Goal: Task Accomplishment & Management: Use online tool/utility

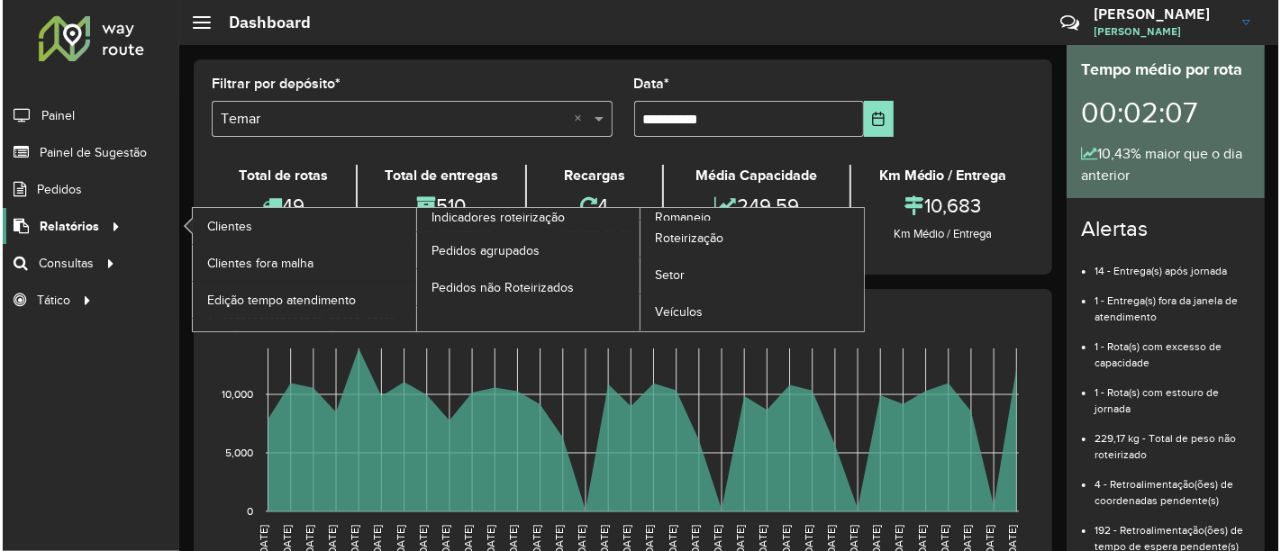
scroll to position [200, 0]
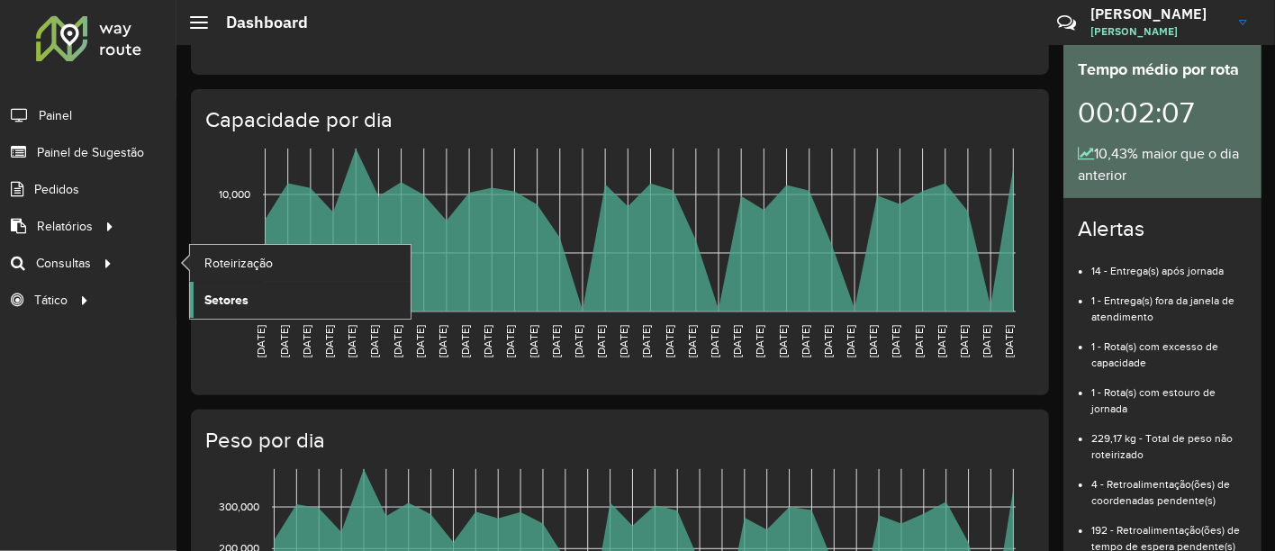
click at [223, 301] on span "Setores" at bounding box center [226, 300] width 44 height 19
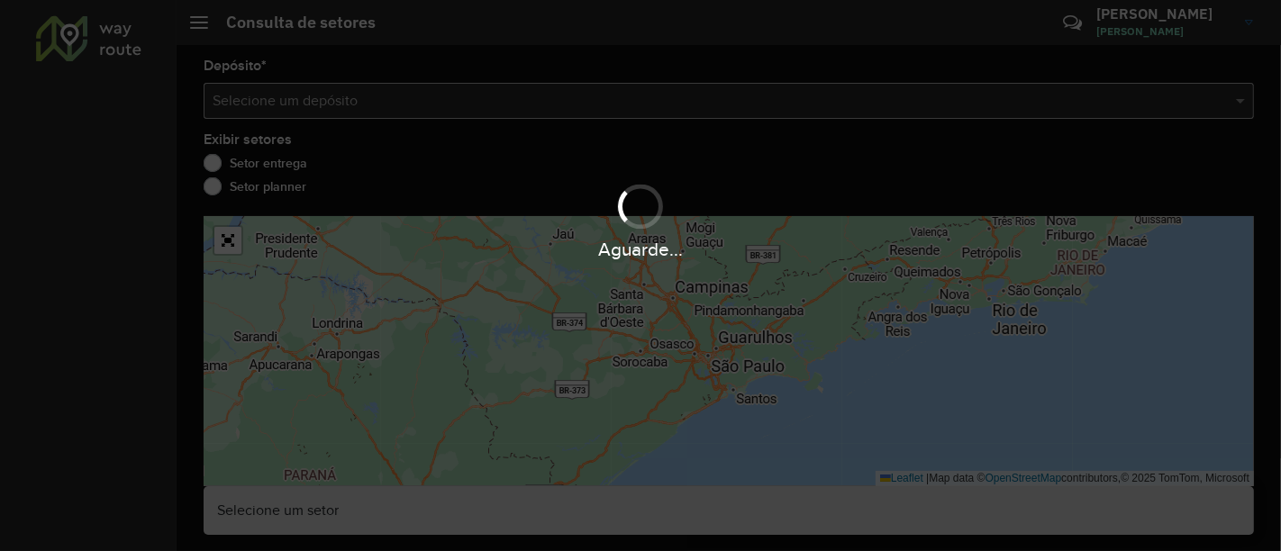
click at [339, 105] on div "Aguarde..." at bounding box center [640, 275] width 1281 height 551
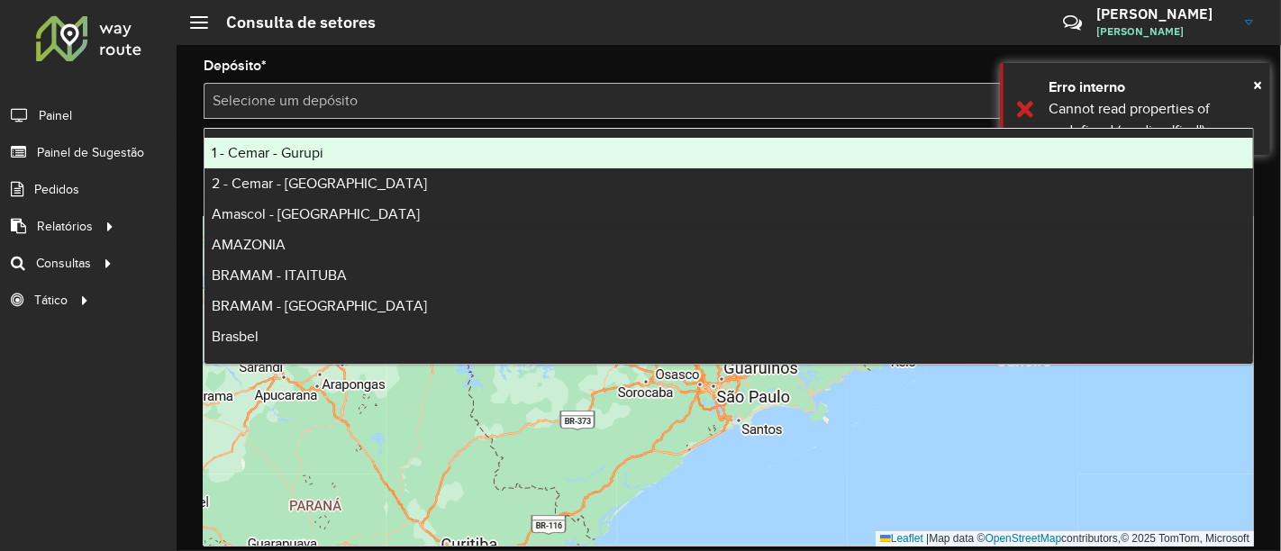
click at [339, 105] on input "text" at bounding box center [711, 102] width 996 height 22
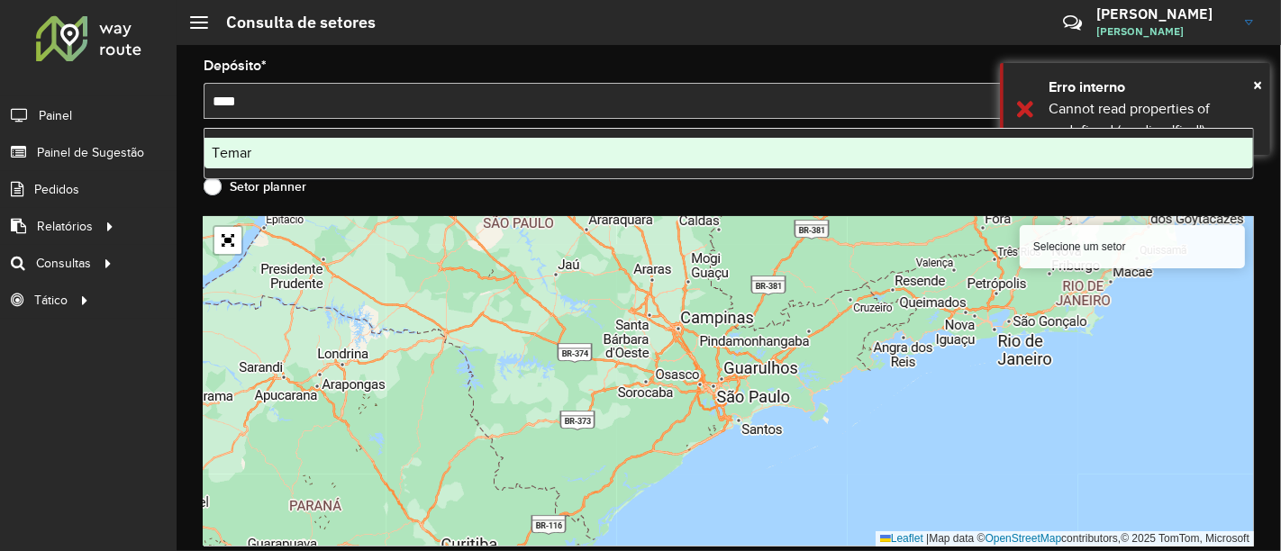
type input "*****"
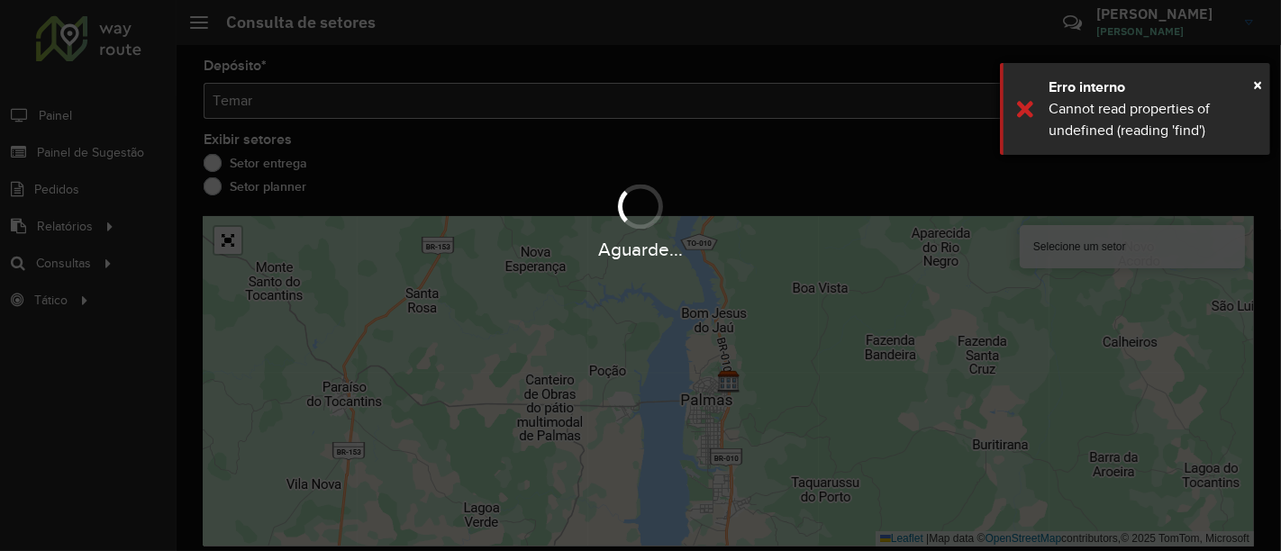
click at [1252, 86] on div "Erro interno" at bounding box center [1152, 88] width 208 height 22
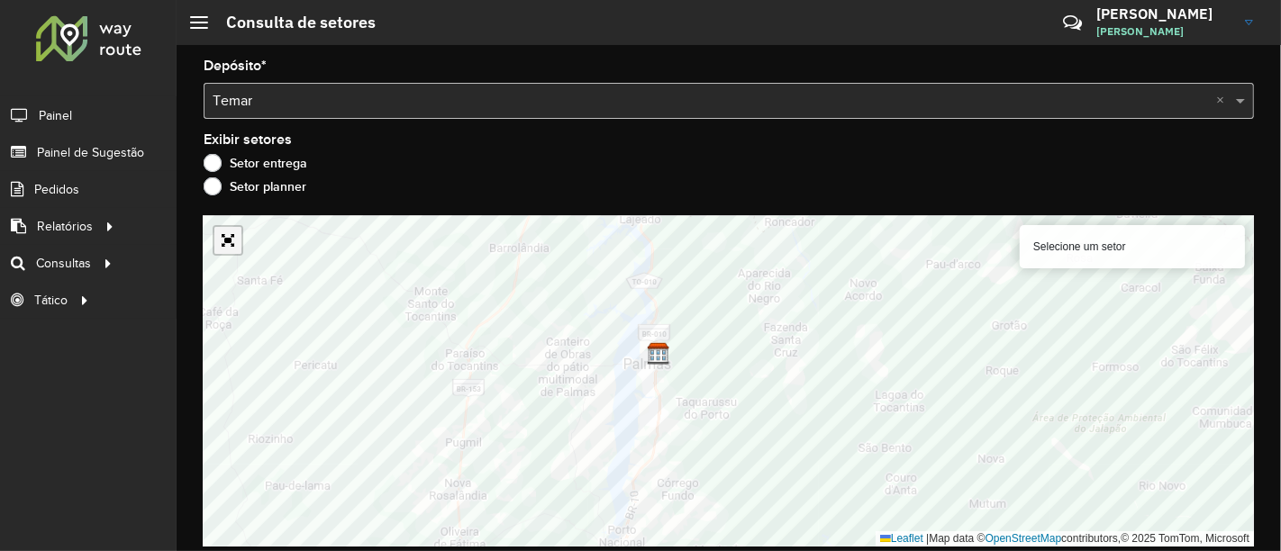
click at [229, 229] on link "Abrir mapa em tela cheia" at bounding box center [227, 240] width 27 height 27
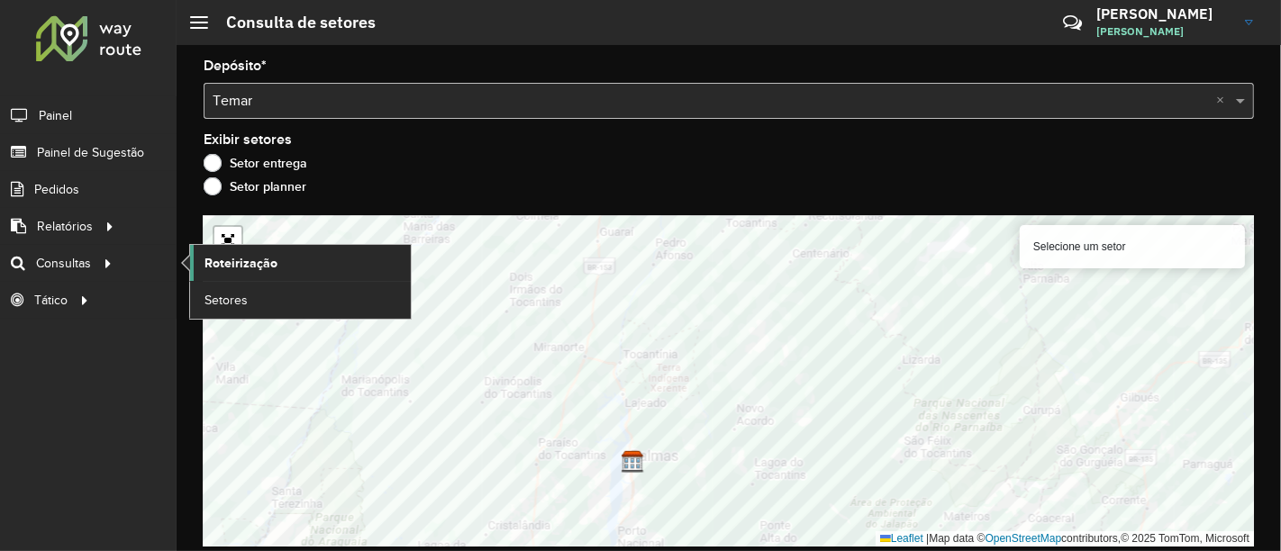
click at [231, 268] on span "Roteirização" at bounding box center [240, 263] width 73 height 19
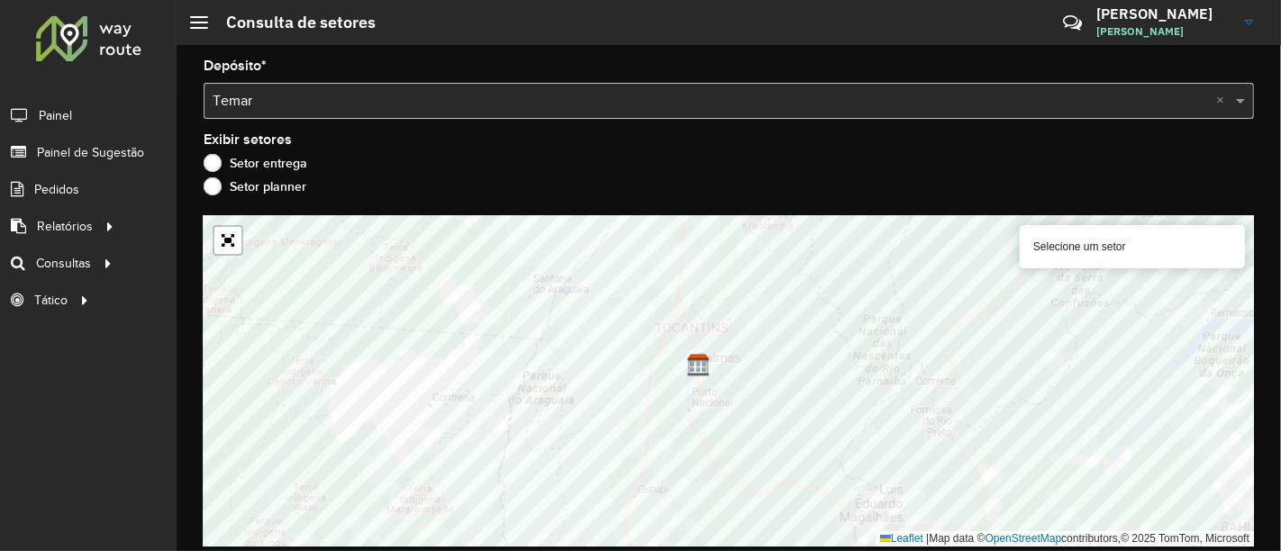
click at [377, 68] on div "Depósito * Selecione um depósito × Temar ×" at bounding box center [729, 88] width 1050 height 59
click at [631, 153] on div "Exibir setores Setor entrega Setor planner" at bounding box center [729, 167] width 1050 height 68
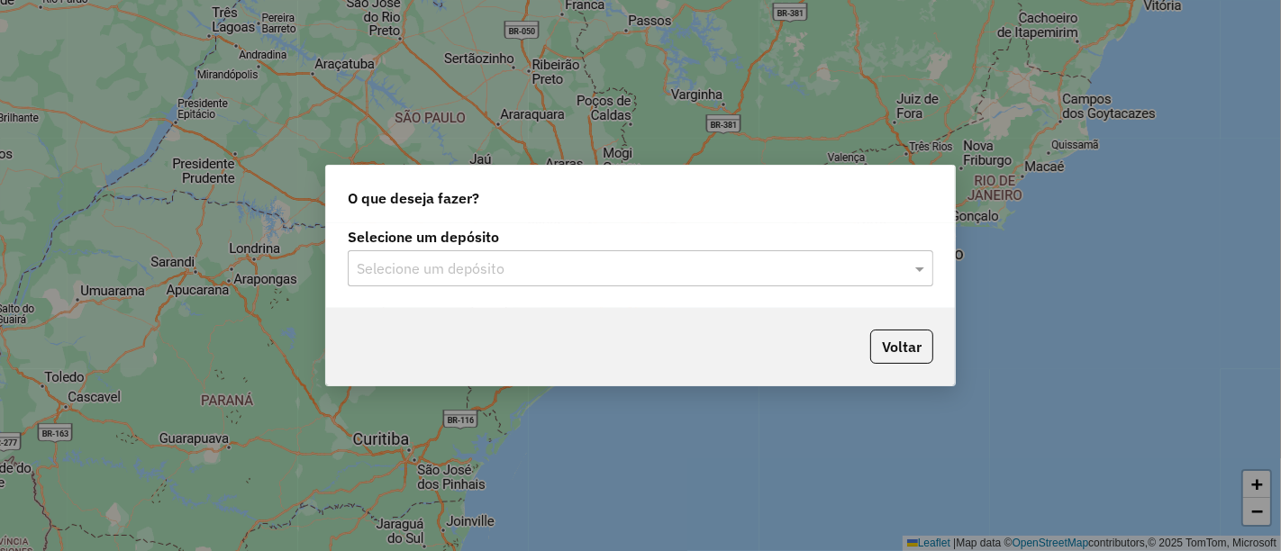
click at [483, 265] on input "text" at bounding box center [622, 270] width 531 height 22
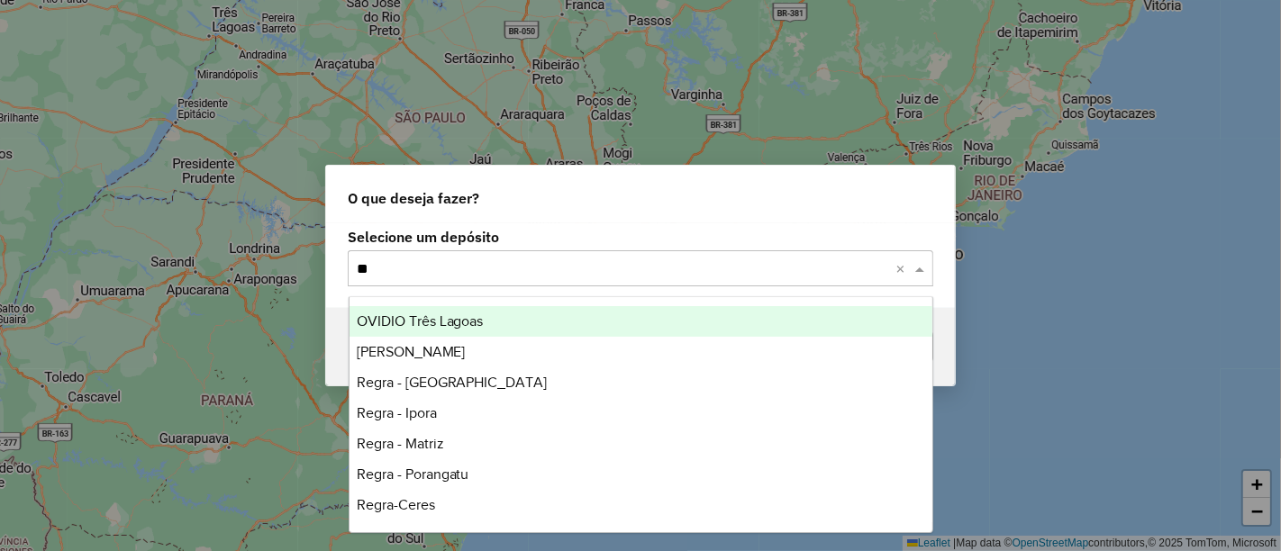
type input "*"
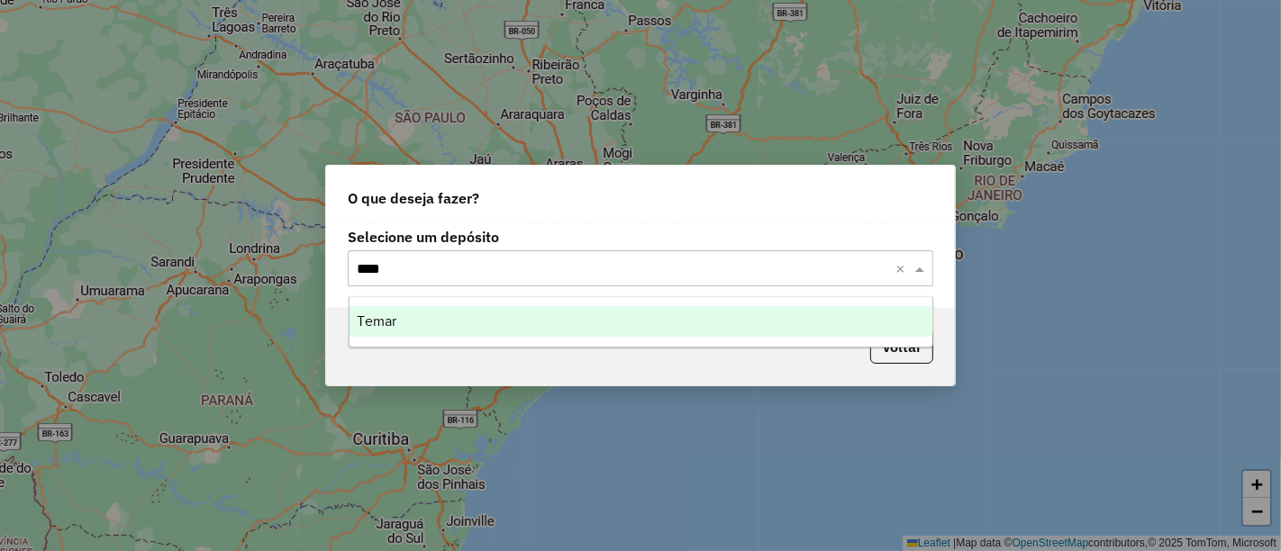
type input "*****"
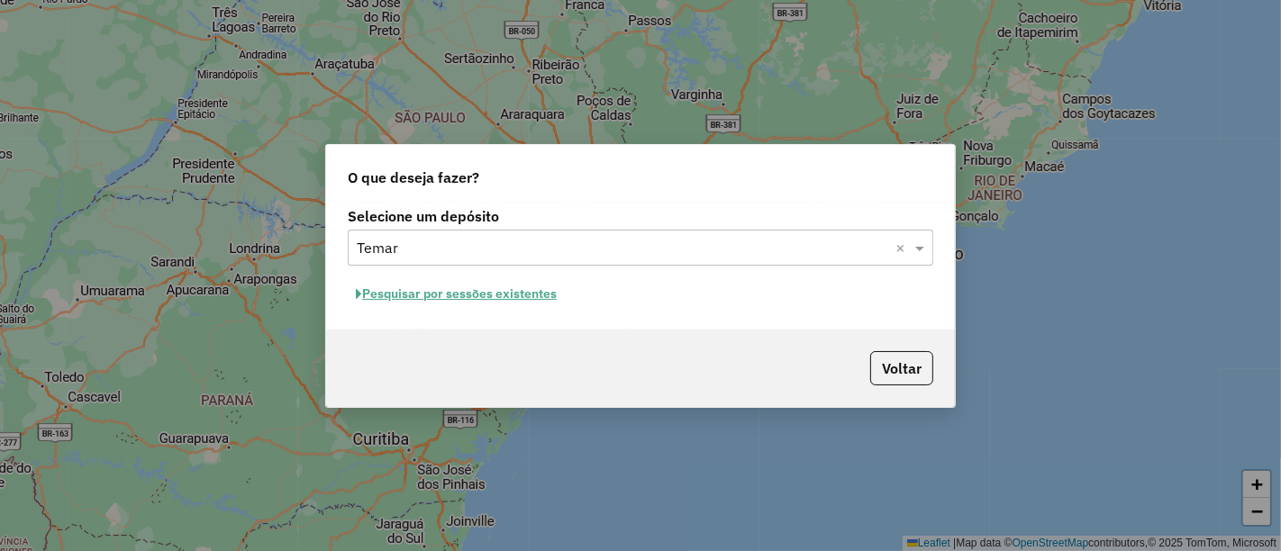
click at [464, 304] on button "Pesquisar por sessões existentes" at bounding box center [456, 294] width 217 height 28
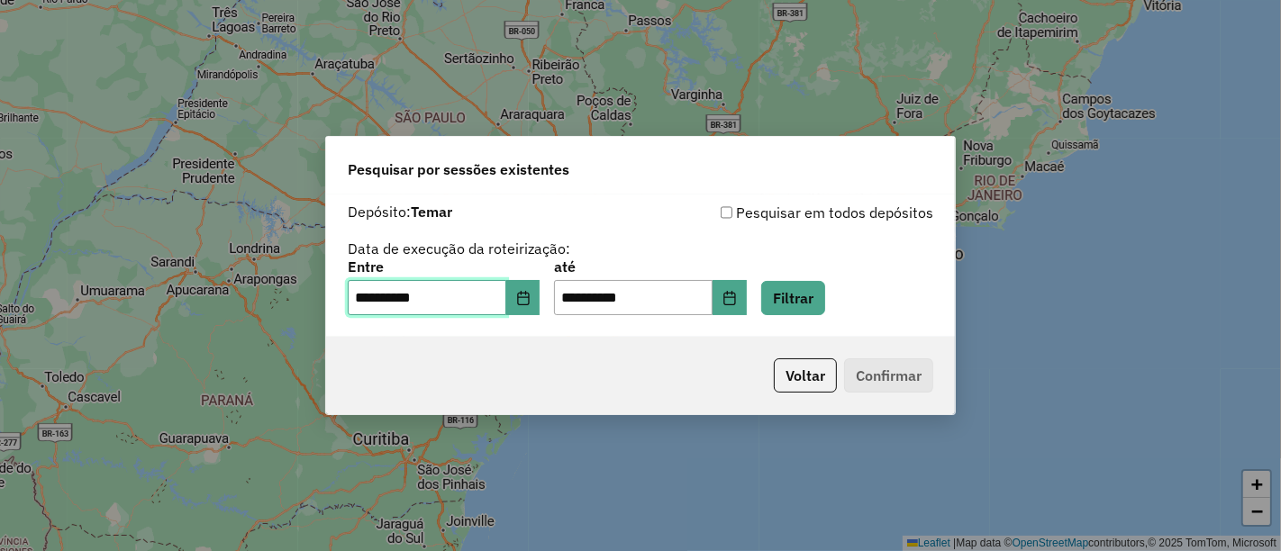
click at [506, 299] on input "**********" at bounding box center [427, 298] width 159 height 36
click at [524, 308] on button "Choose Date" at bounding box center [523, 298] width 34 height 36
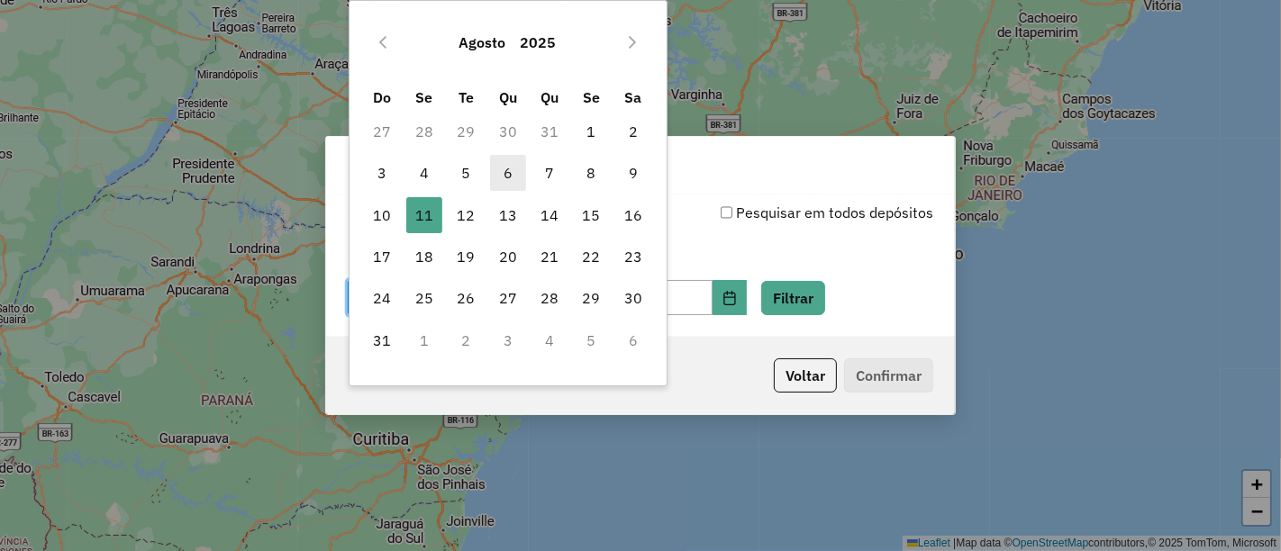
click at [496, 174] on span "6" at bounding box center [508, 173] width 36 height 36
type input "**********"
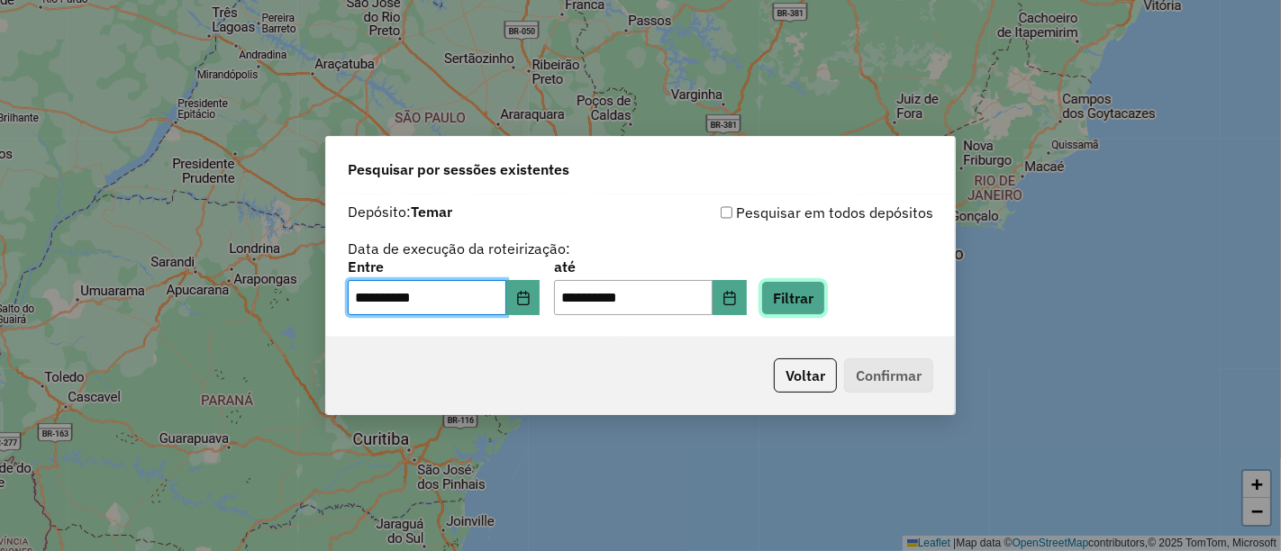
click at [812, 298] on button "Filtrar" at bounding box center [793, 298] width 64 height 34
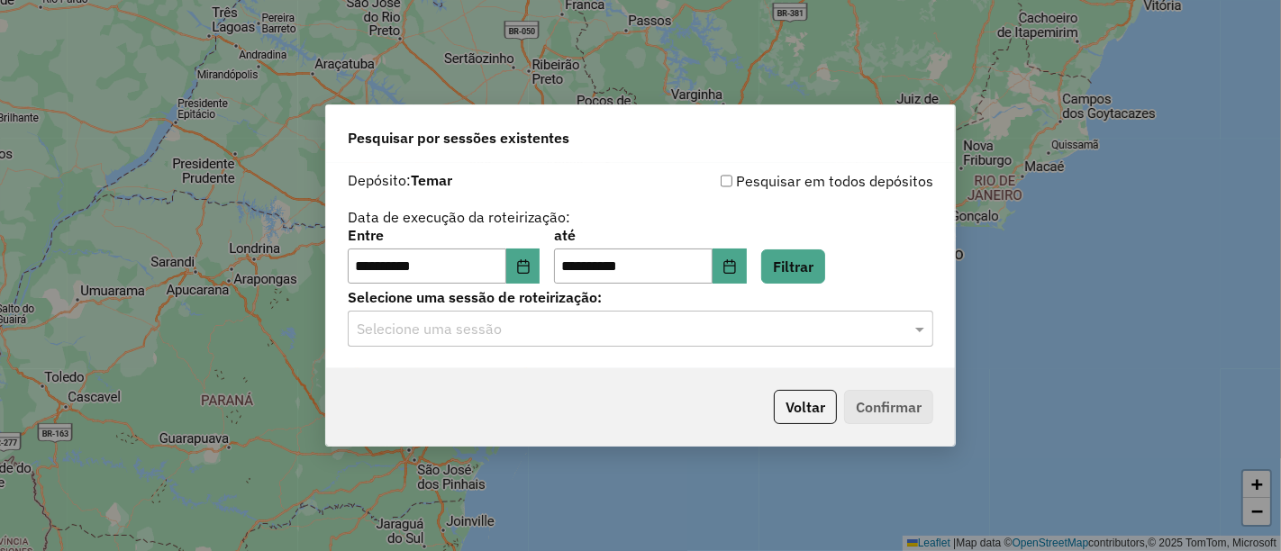
click at [633, 349] on div "**********" at bounding box center [640, 266] width 629 height 206
click at [621, 335] on input "text" at bounding box center [622, 330] width 531 height 22
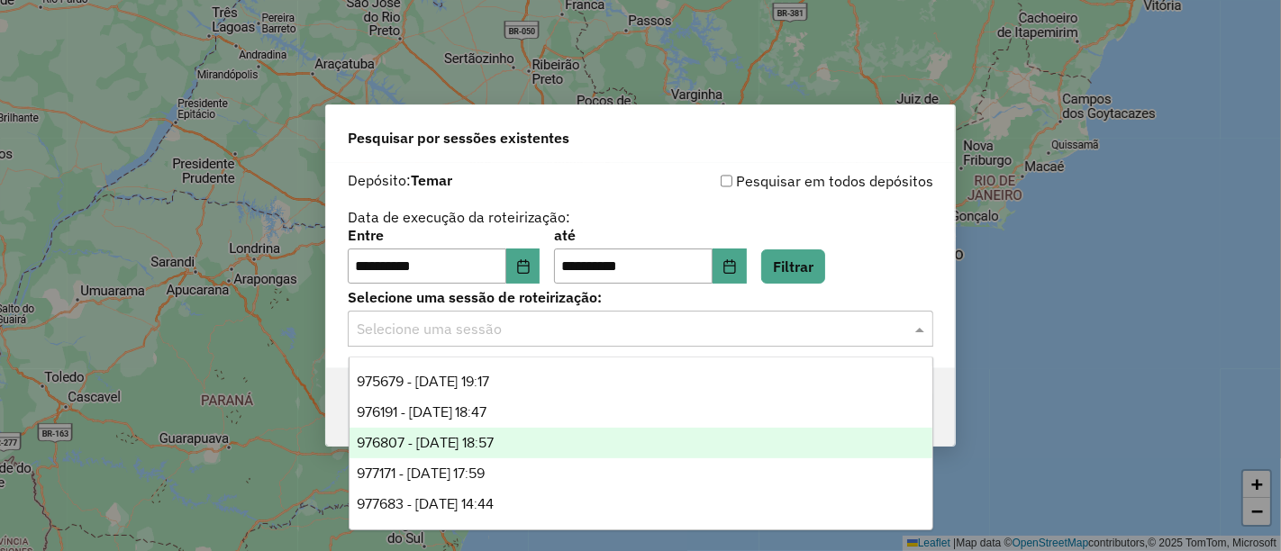
click at [481, 414] on span "976191 - 07/08/2025 18:47" at bounding box center [422, 411] width 131 height 15
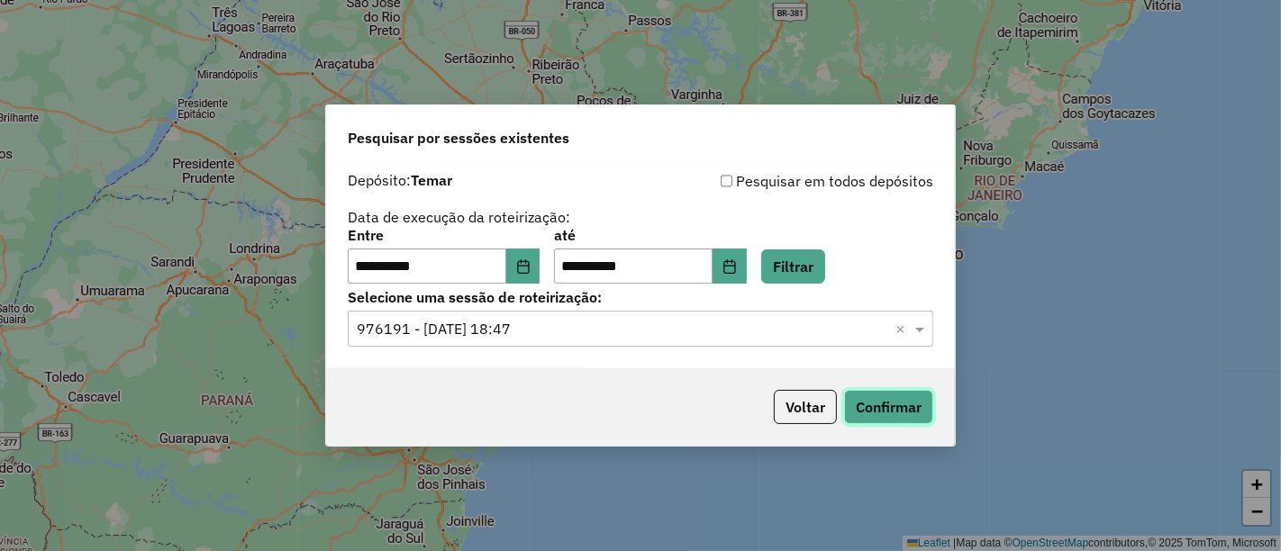
click at [908, 418] on button "Confirmar" at bounding box center [888, 407] width 89 height 34
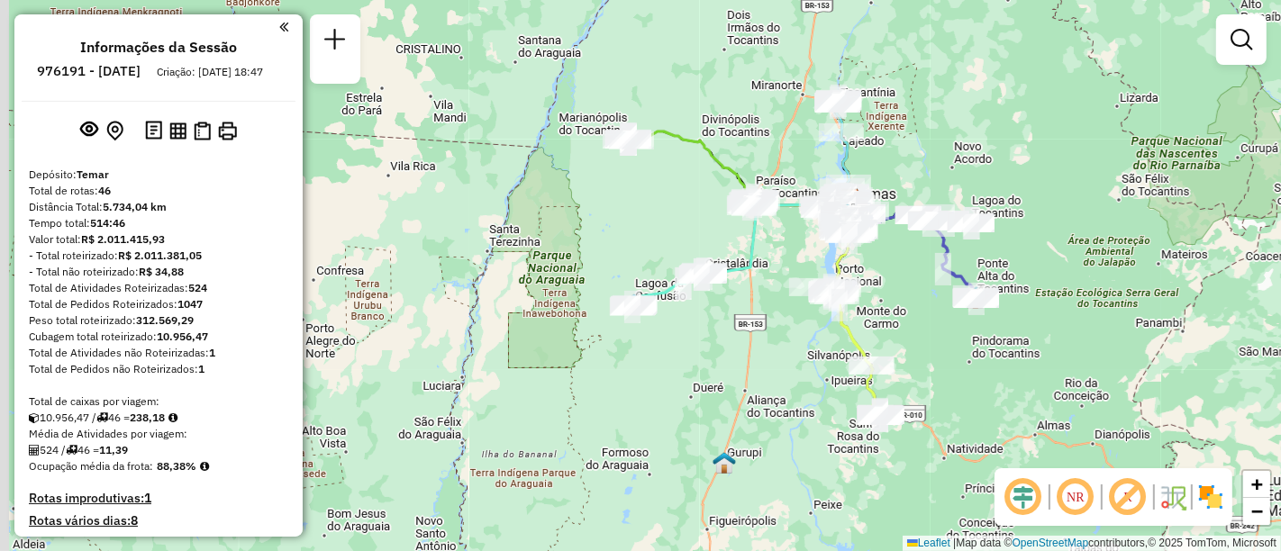
drag, startPoint x: 787, startPoint y: 281, endPoint x: 779, endPoint y: 161, distance: 120.1
click at [930, 176] on div "Janela de atendimento Grade de atendimento Capacidade Transportadoras Veículos …" at bounding box center [640, 275] width 1281 height 551
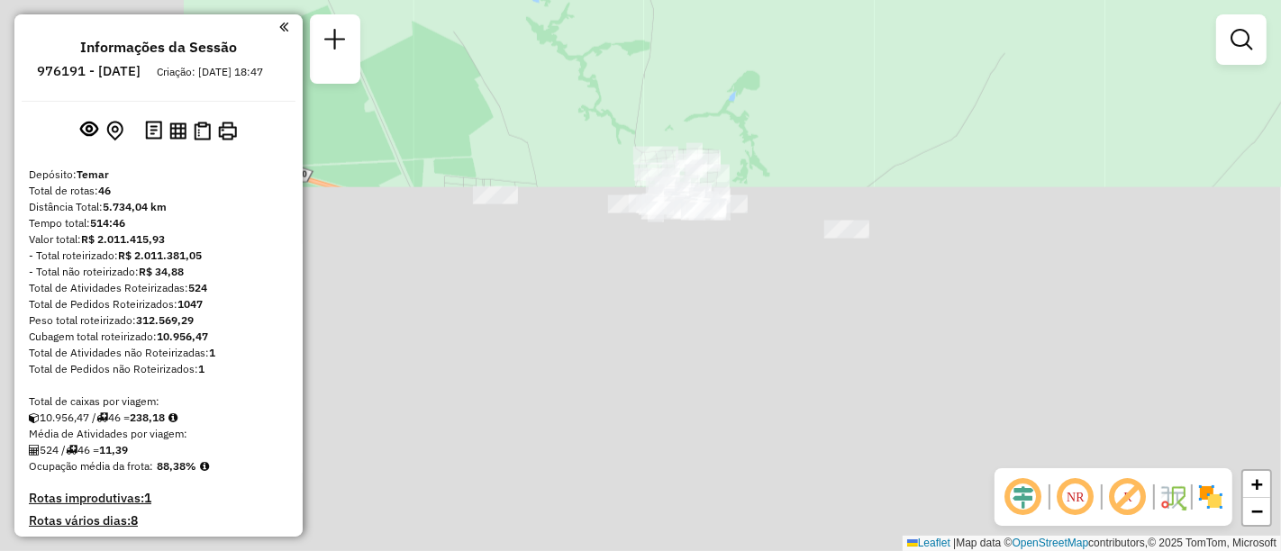
drag, startPoint x: 599, startPoint y: 363, endPoint x: 790, endPoint y: -95, distance: 495.8
click at [790, 0] on html "Aguarde... Pop-up bloqueado! Seu navegador bloqueou automáticamente a abertura …" at bounding box center [640, 275] width 1281 height 551
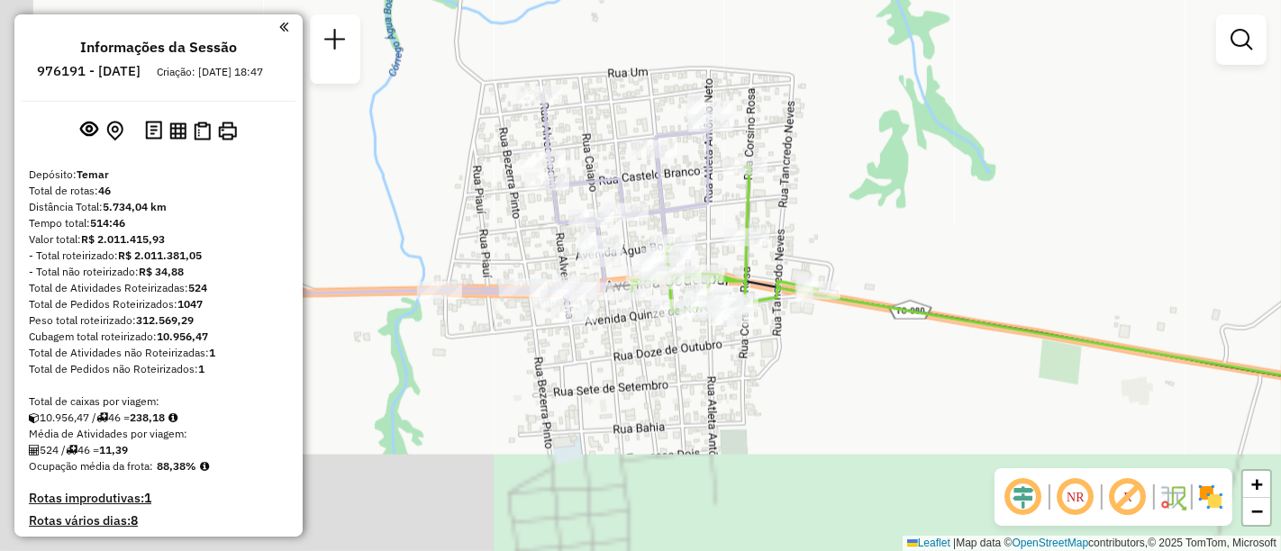
drag, startPoint x: 684, startPoint y: 285, endPoint x: 863, endPoint y: 110, distance: 250.3
click at [863, 110] on div "Janela de atendimento Grade de atendimento Capacidade Transportadoras Veículos …" at bounding box center [640, 275] width 1281 height 551
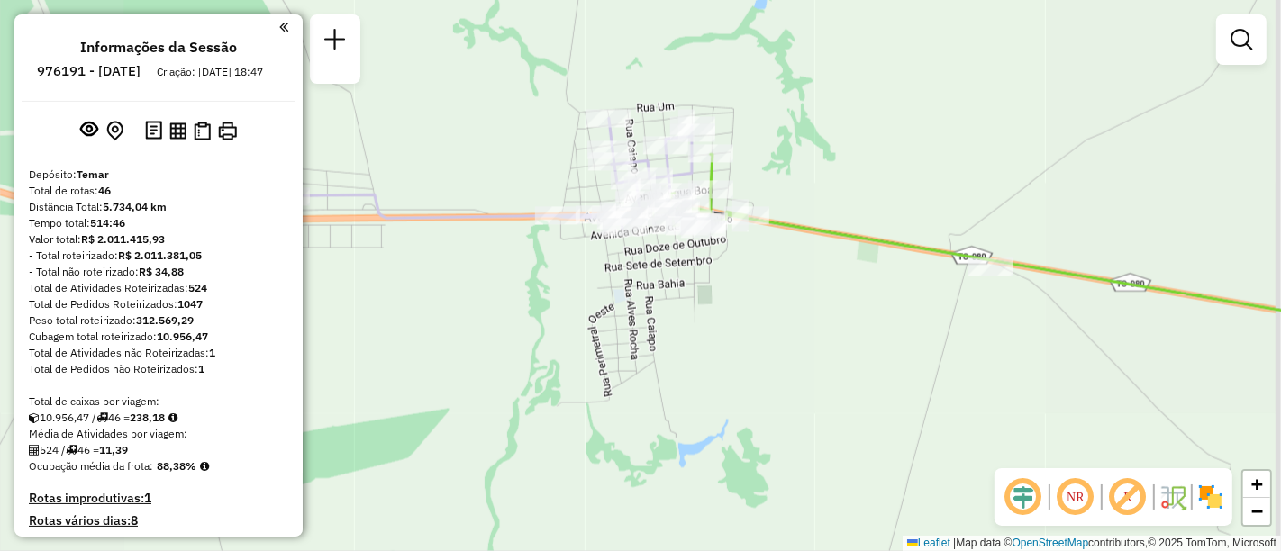
drag, startPoint x: 938, startPoint y: 121, endPoint x: 662, endPoint y: 129, distance: 275.7
click at [662, 129] on div "Janela de atendimento Grade de atendimento Capacidade Transportadoras Veículos …" at bounding box center [640, 275] width 1281 height 551
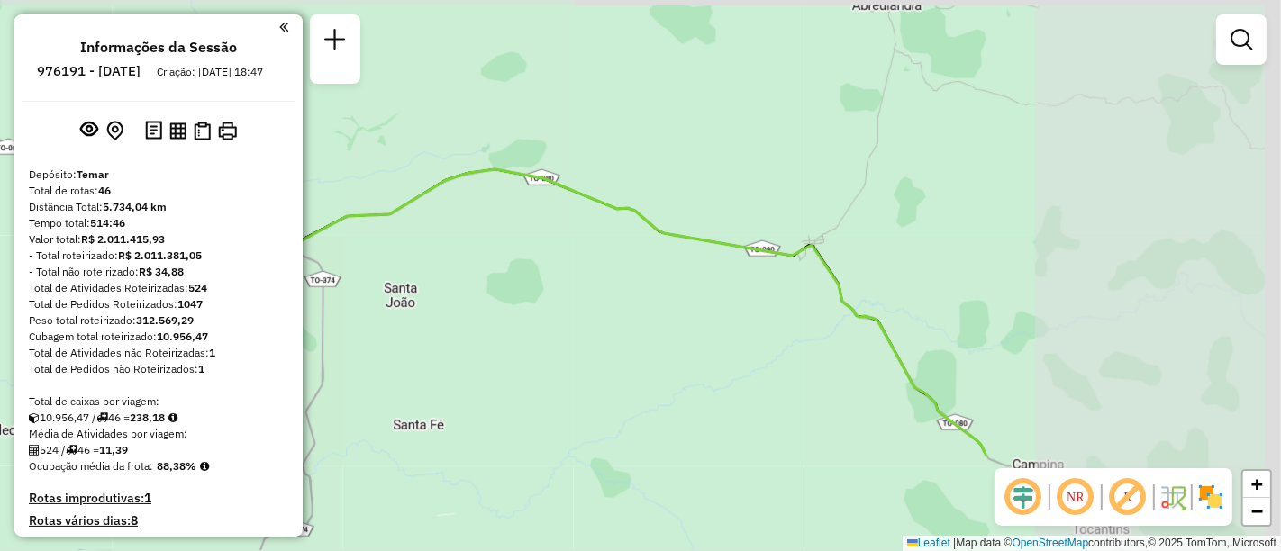
drag, startPoint x: 955, startPoint y: 196, endPoint x: 881, endPoint y: 210, distance: 75.1
click at [499, 249] on div "Janela de atendimento Grade de atendimento Capacidade Transportadoras Veículos …" at bounding box center [640, 275] width 1281 height 551
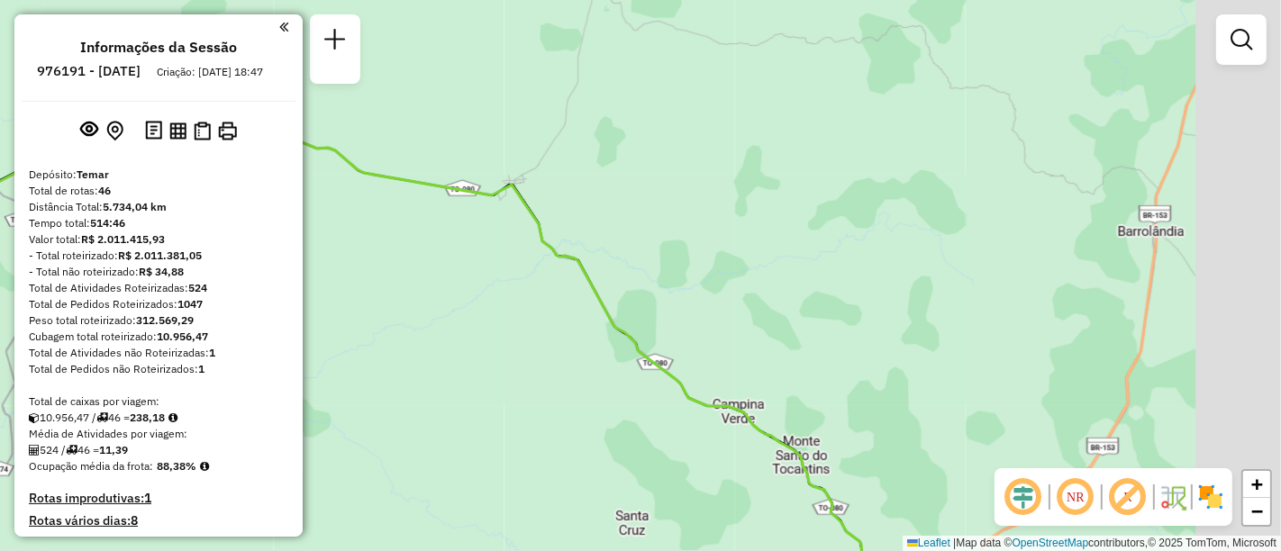
drag, startPoint x: 1032, startPoint y: 180, endPoint x: 337, endPoint y: 145, distance: 696.3
click at [320, 139] on div "Janela de atendimento Grade de atendimento Capacidade Transportadoras Veículos …" at bounding box center [640, 275] width 1281 height 551
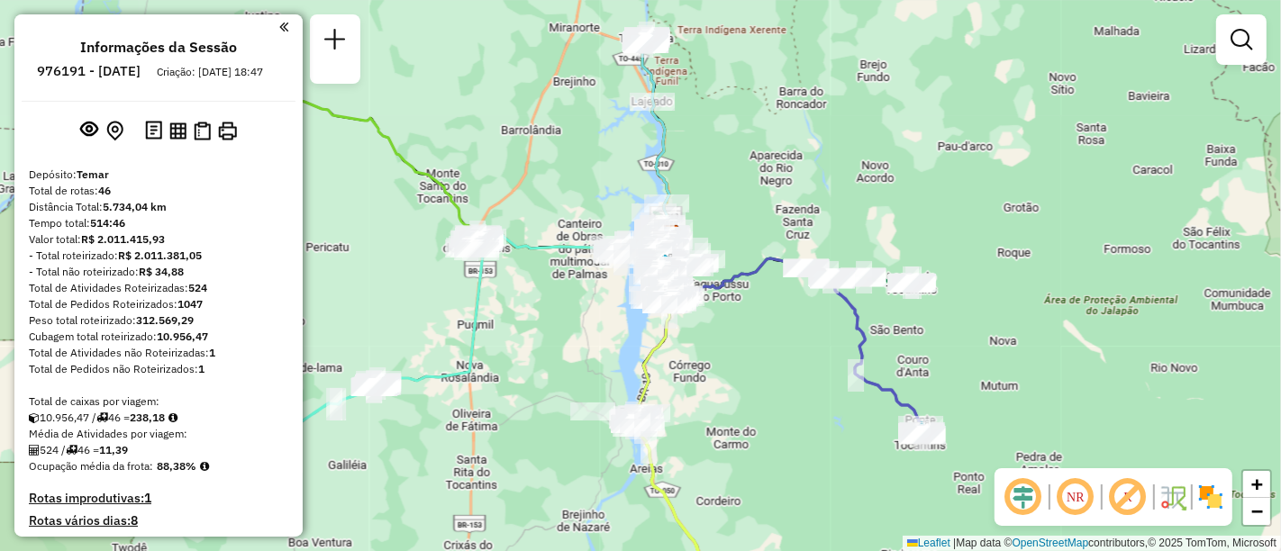
drag, startPoint x: 884, startPoint y: 180, endPoint x: 799, endPoint y: 125, distance: 100.9
click at [841, 104] on div "Janela de atendimento Grade de atendimento Capacidade Transportadoras Veículos …" at bounding box center [640, 275] width 1281 height 551
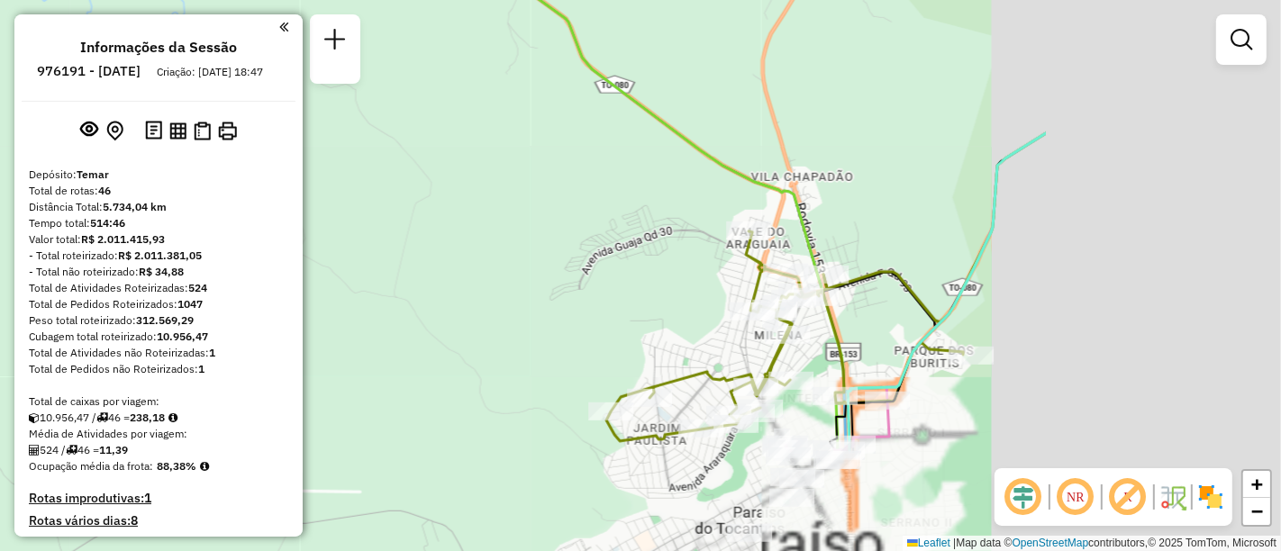
drag, startPoint x: 758, startPoint y: 292, endPoint x: 316, endPoint y: 110, distance: 477.4
click at [317, 111] on div "Janela de atendimento Grade de atendimento Capacidade Transportadoras Veículos …" at bounding box center [640, 275] width 1281 height 551
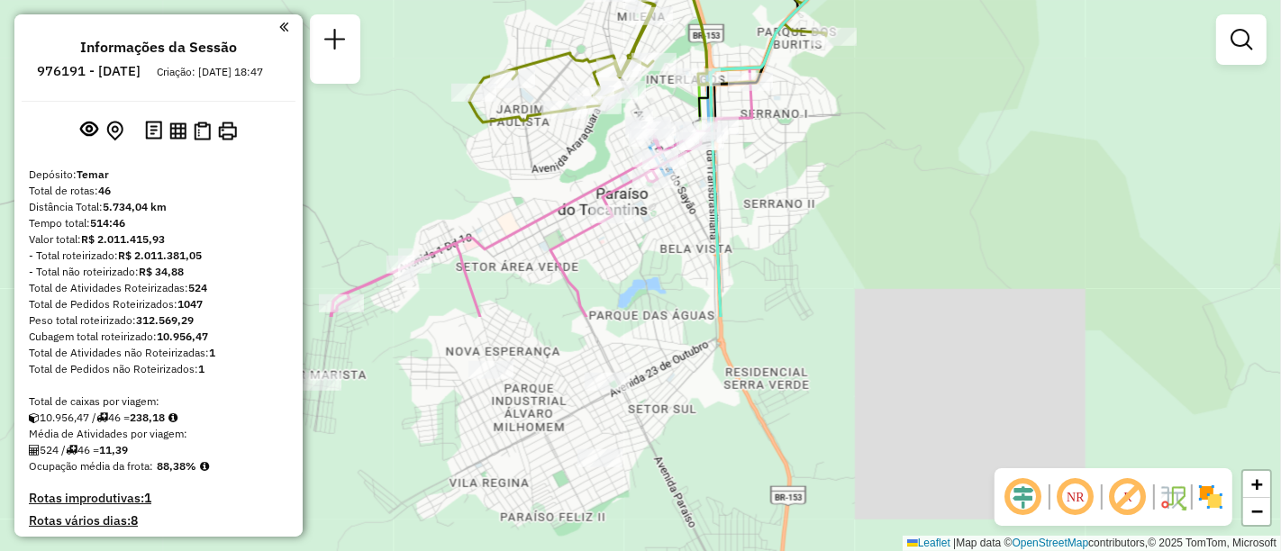
drag, startPoint x: 898, startPoint y: 413, endPoint x: 856, endPoint y: 130, distance: 286.9
click at [856, 130] on div "Janela de atendimento Grade de atendimento Capacidade Transportadoras Veículos …" at bounding box center [640, 275] width 1281 height 551
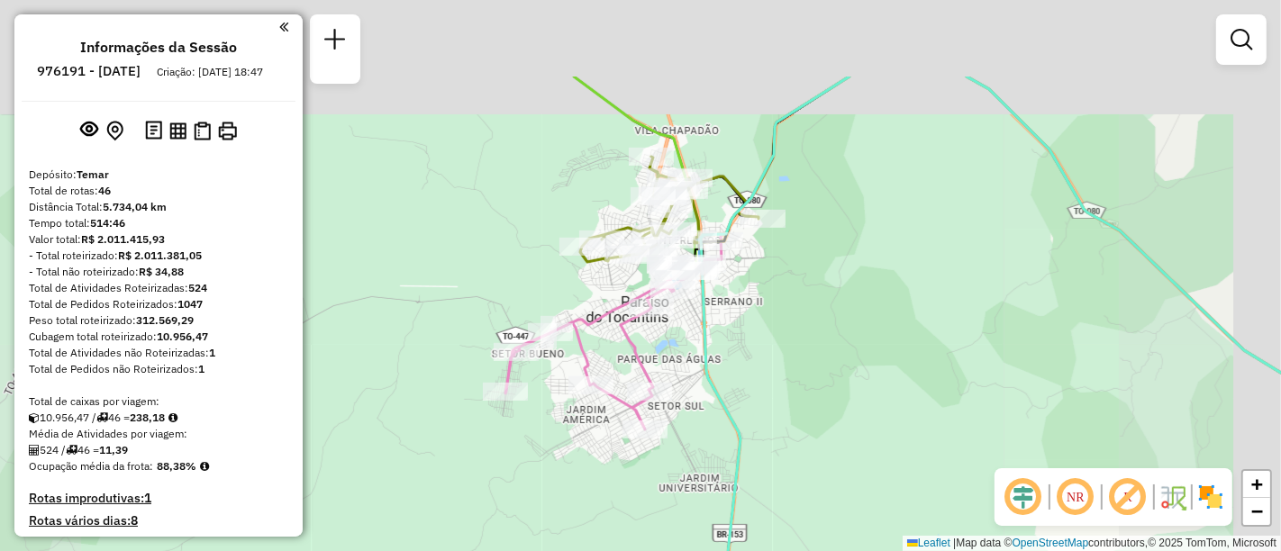
drag, startPoint x: 925, startPoint y: 110, endPoint x: 847, endPoint y: 241, distance: 153.1
click at [847, 241] on div "Janela de atendimento Grade de atendimento Capacidade Transportadoras Veículos …" at bounding box center [640, 275] width 1281 height 551
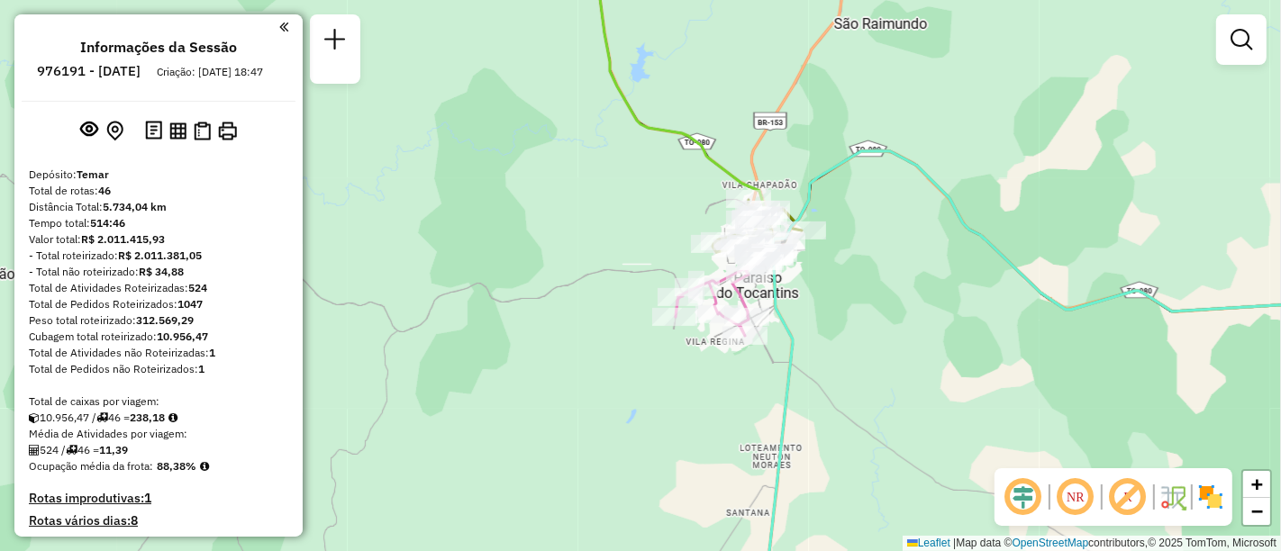
click at [819, 236] on div "Janela de atendimento Grade de atendimento Capacidade Transportadoras Veículos …" at bounding box center [640, 275] width 1281 height 551
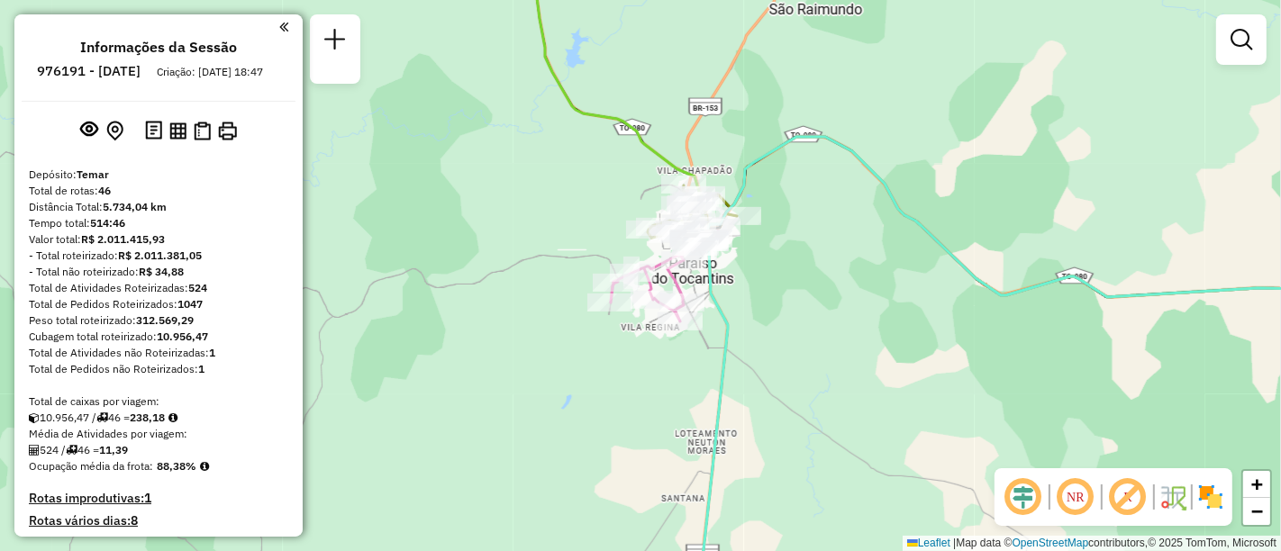
drag, startPoint x: 960, startPoint y: 348, endPoint x: 579, endPoint y: 322, distance: 381.9
click at [579, 322] on div "Janela de atendimento Grade de atendimento Capacidade Transportadoras Veículos …" at bounding box center [640, 275] width 1281 height 551
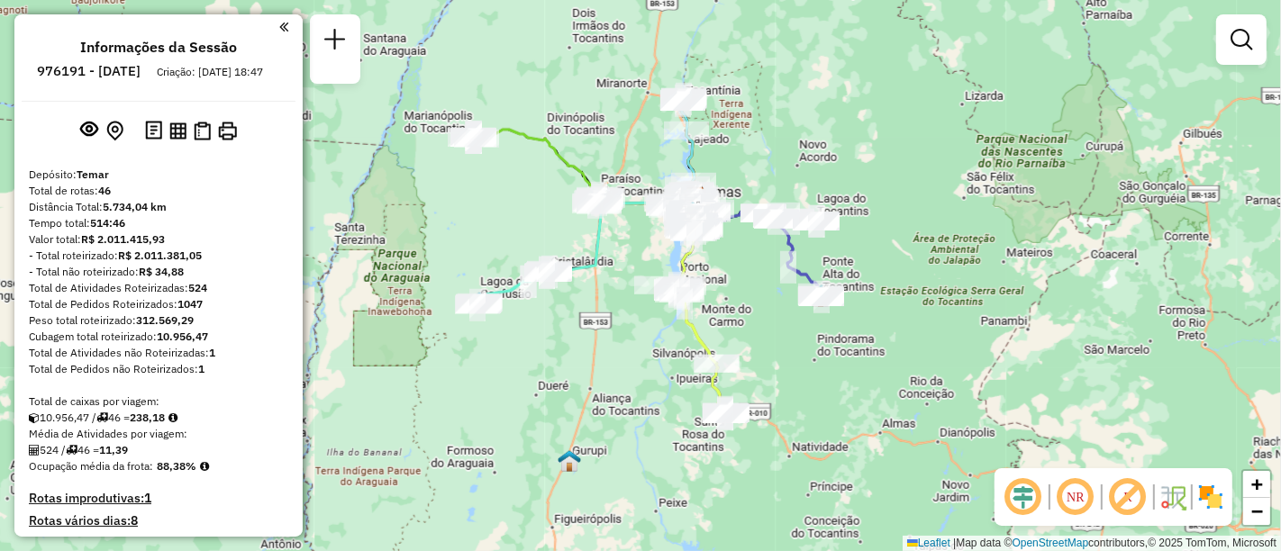
drag, startPoint x: 739, startPoint y: 245, endPoint x: 772, endPoint y: 140, distance: 110.5
click at [772, 140] on div "Janela de atendimento Grade de atendimento Capacidade Transportadoras Veículos …" at bounding box center [640, 275] width 1281 height 551
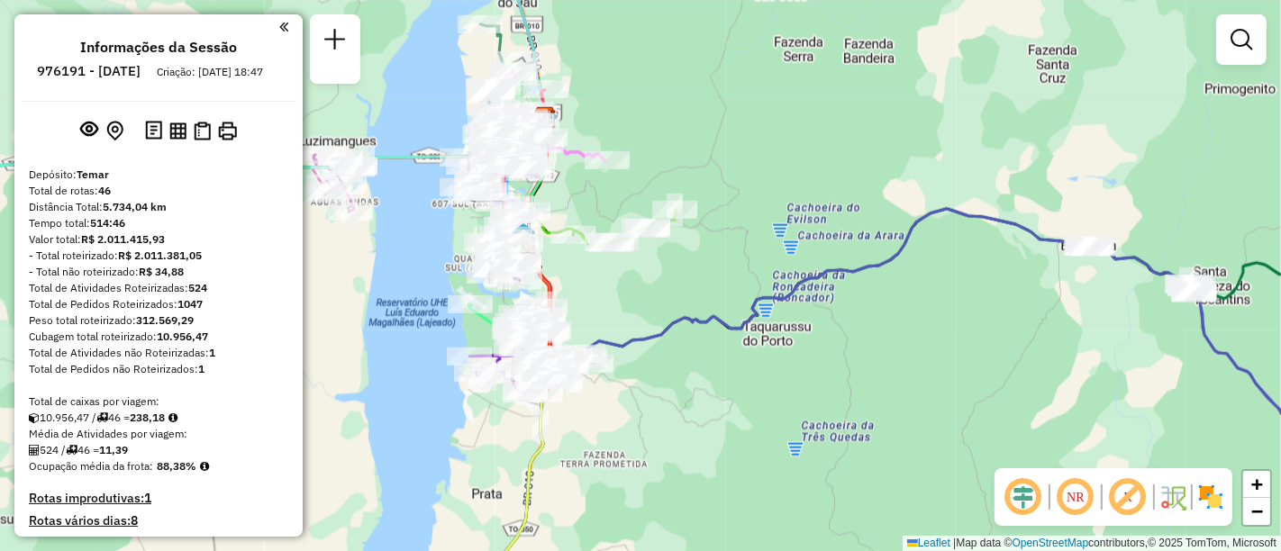
drag, startPoint x: 610, startPoint y: 310, endPoint x: 725, endPoint y: 314, distance: 115.4
click at [725, 314] on div "Janela de atendimento Grade de atendimento Capacidade Transportadoras Veículos …" at bounding box center [640, 275] width 1281 height 551
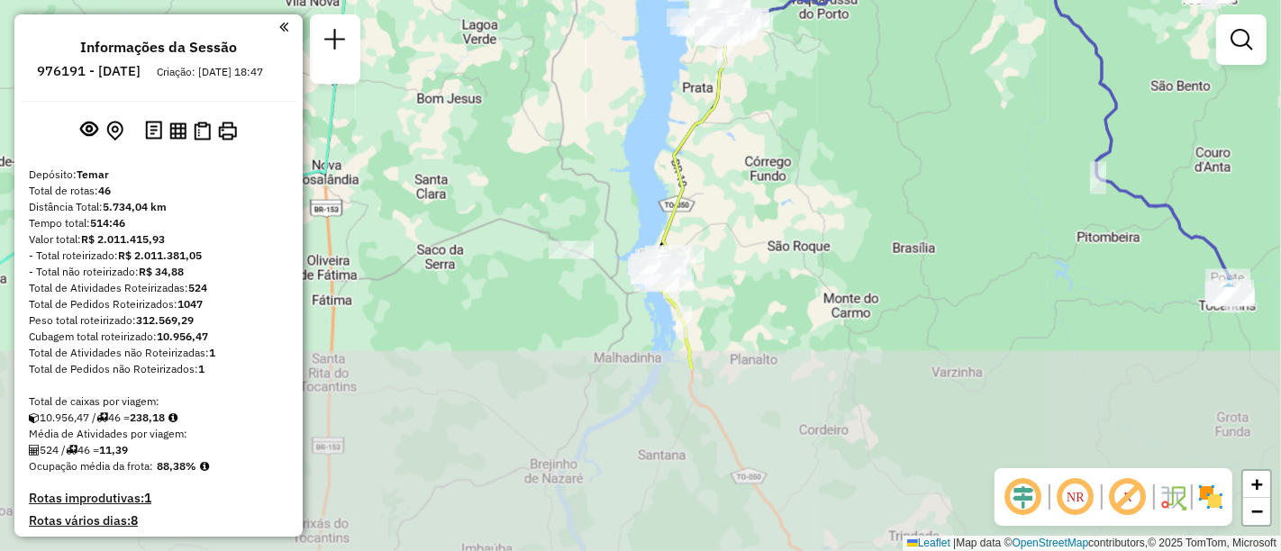
drag, startPoint x: 785, startPoint y: 380, endPoint x: 830, endPoint y: 141, distance: 242.9
click at [830, 141] on div "Janela de atendimento Grade de atendimento Capacidade Transportadoras Veículos …" at bounding box center [640, 275] width 1281 height 551
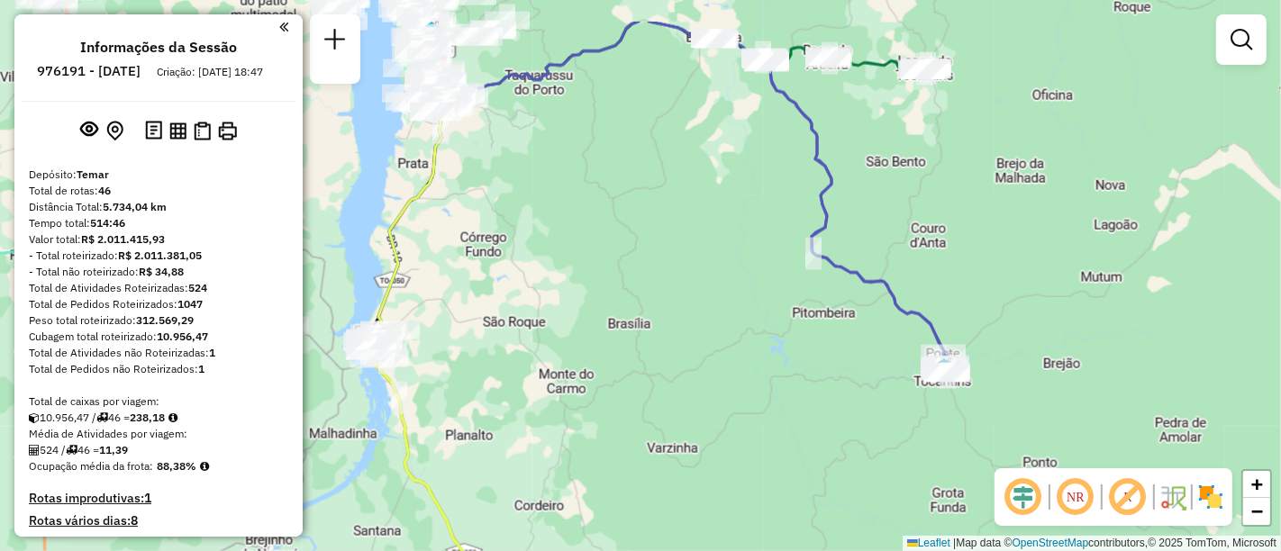
drag, startPoint x: 794, startPoint y: 240, endPoint x: 484, endPoint y: 358, distance: 331.6
click at [484, 358] on div "Janela de atendimento Grade de atendimento Capacidade Transportadoras Veículos …" at bounding box center [640, 275] width 1281 height 551
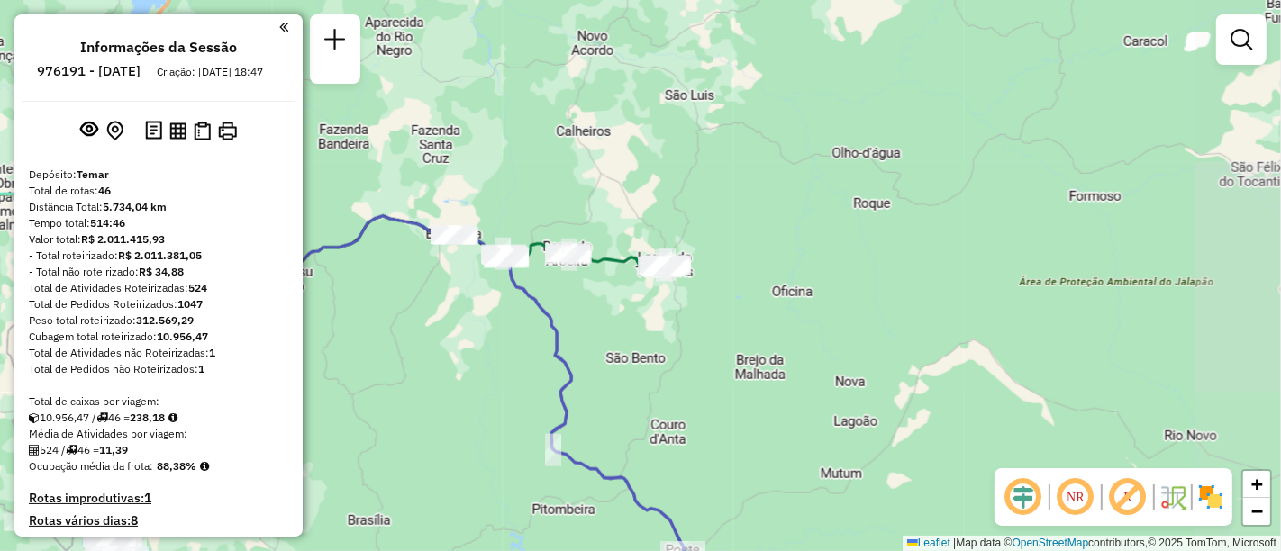
drag, startPoint x: 674, startPoint y: 155, endPoint x: 425, endPoint y: 343, distance: 311.8
click at [425, 343] on div "Janela de atendimento Grade de atendimento Capacidade Transportadoras Veículos …" at bounding box center [640, 275] width 1281 height 551
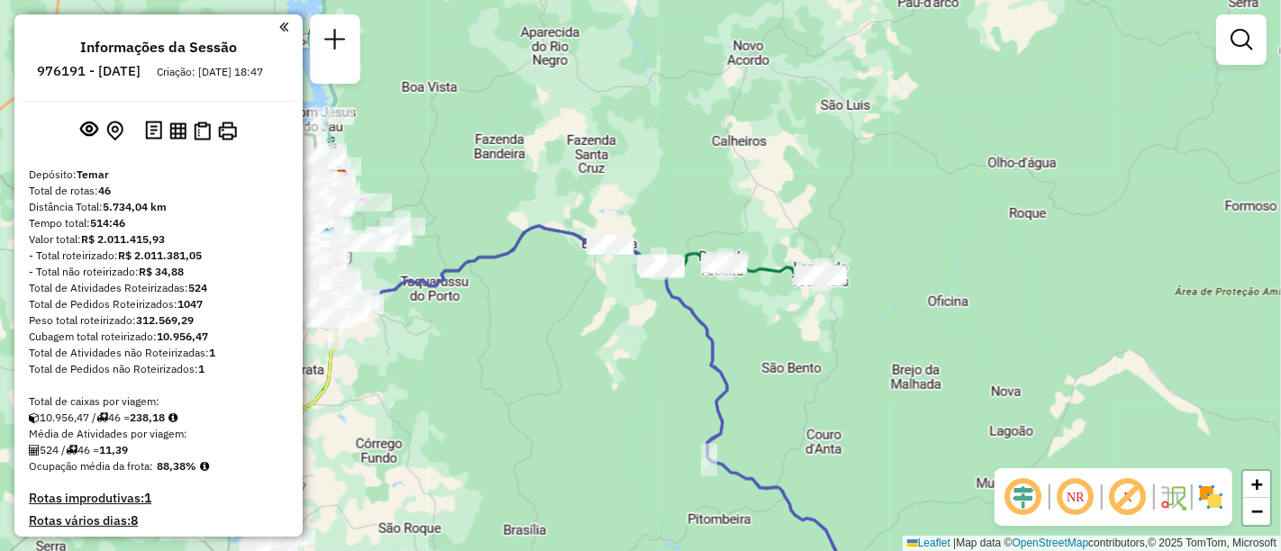
drag, startPoint x: 676, startPoint y: 143, endPoint x: 697, endPoint y: 150, distance: 21.9
click at [697, 150] on div "Janela de atendimento Grade de atendimento Capacidade Transportadoras Veículos …" at bounding box center [640, 275] width 1281 height 551
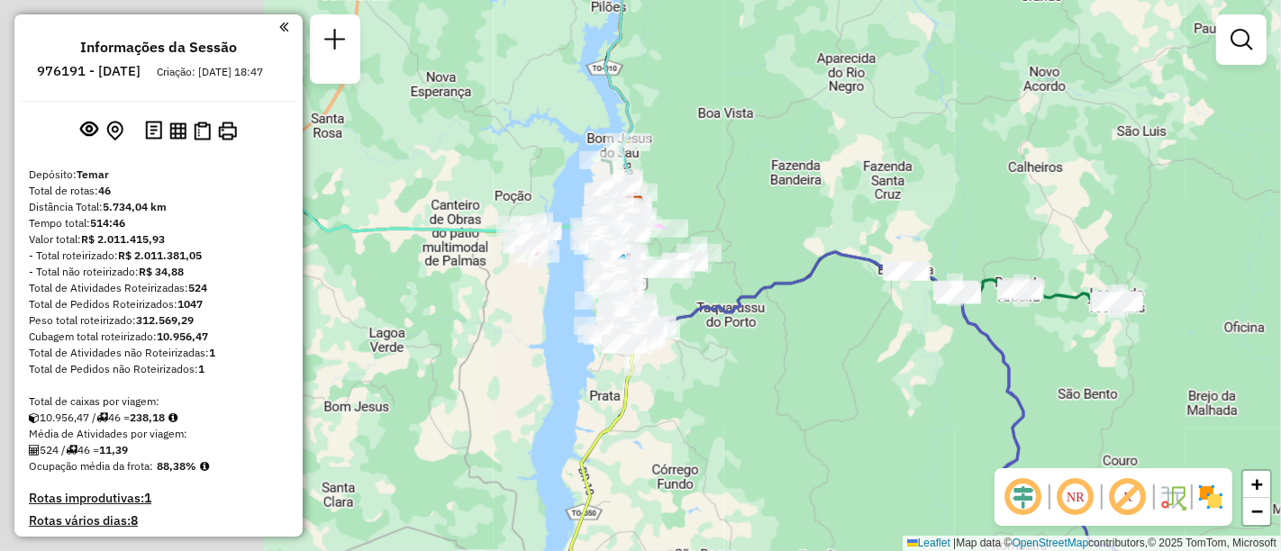
drag, startPoint x: 710, startPoint y: 191, endPoint x: 772, endPoint y: 198, distance: 62.6
click at [772, 198] on div "Janela de atendimento Grade de atendimento Capacidade Transportadoras Veículos …" at bounding box center [640, 275] width 1281 height 551
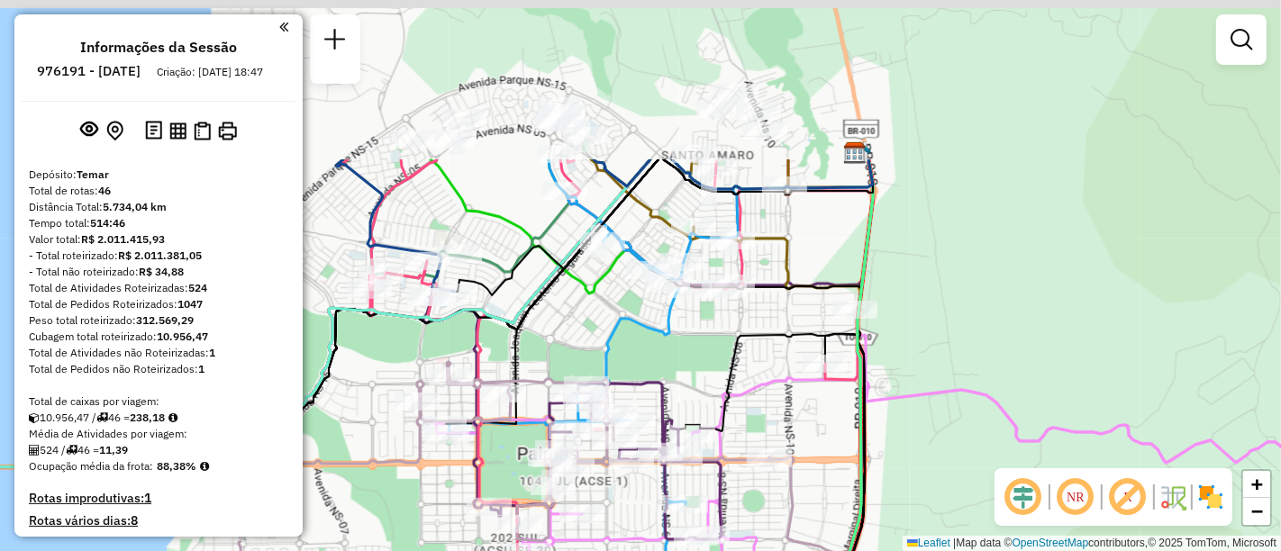
drag, startPoint x: 639, startPoint y: 133, endPoint x: 729, endPoint y: 349, distance: 233.4
click at [729, 349] on icon at bounding box center [775, 306] width 195 height 295
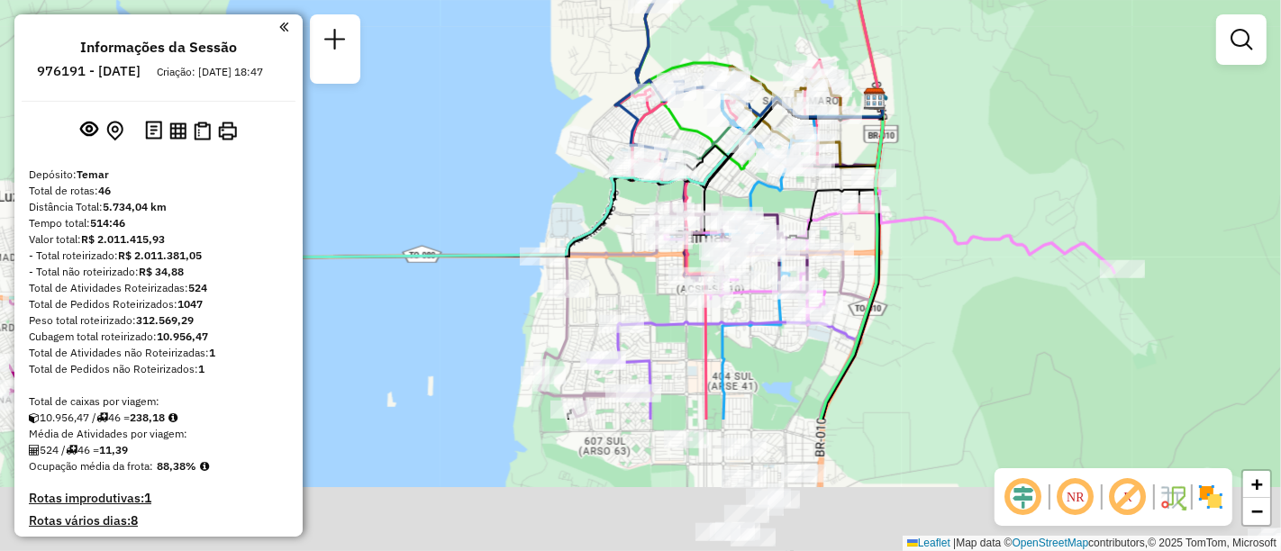
drag, startPoint x: 576, startPoint y: 395, endPoint x: 738, endPoint y: 178, distance: 270.2
click at [738, 204] on icon at bounding box center [495, 310] width 676 height 213
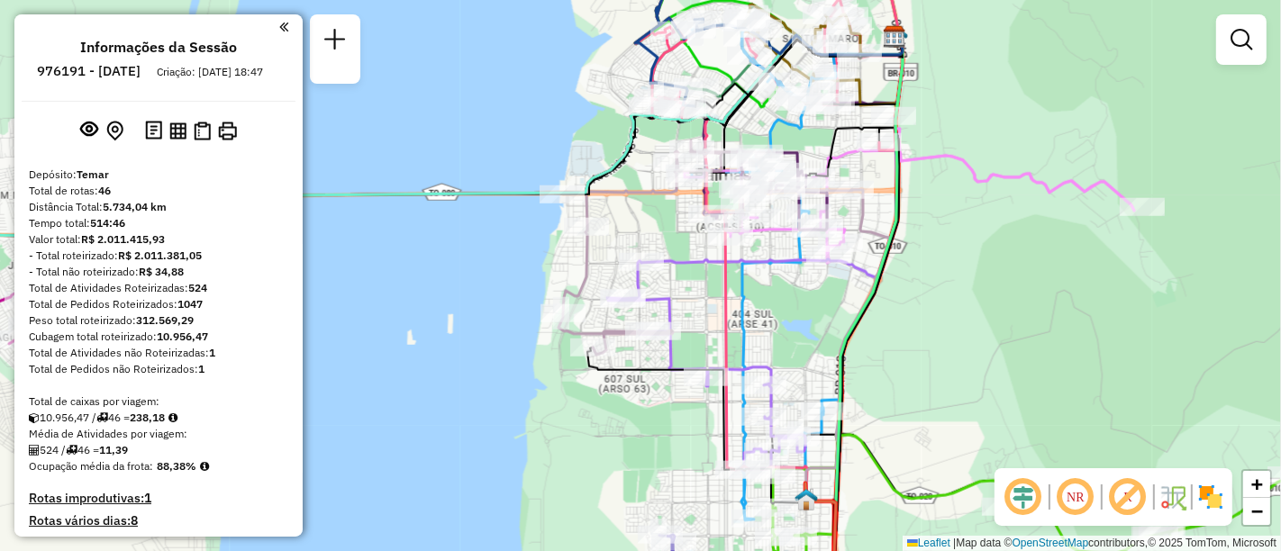
drag, startPoint x: 730, startPoint y: 353, endPoint x: 599, endPoint y: 58, distance: 323.0
click at [681, 109] on icon at bounding box center [744, 304] width 126 height 391
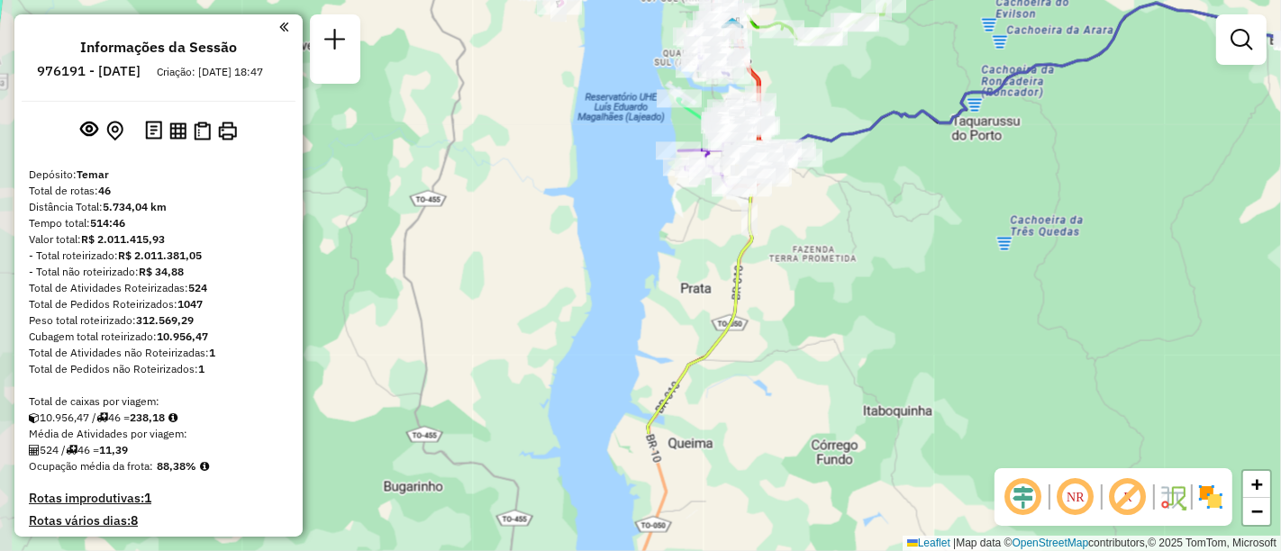
drag, startPoint x: 594, startPoint y: 280, endPoint x: 657, endPoint y: 120, distance: 172.0
click at [657, 120] on div "Rota 44 - Placa NES2772 36957 - WPREMIUM W CAFE Janela de atendimento Grade de …" at bounding box center [640, 275] width 1281 height 551
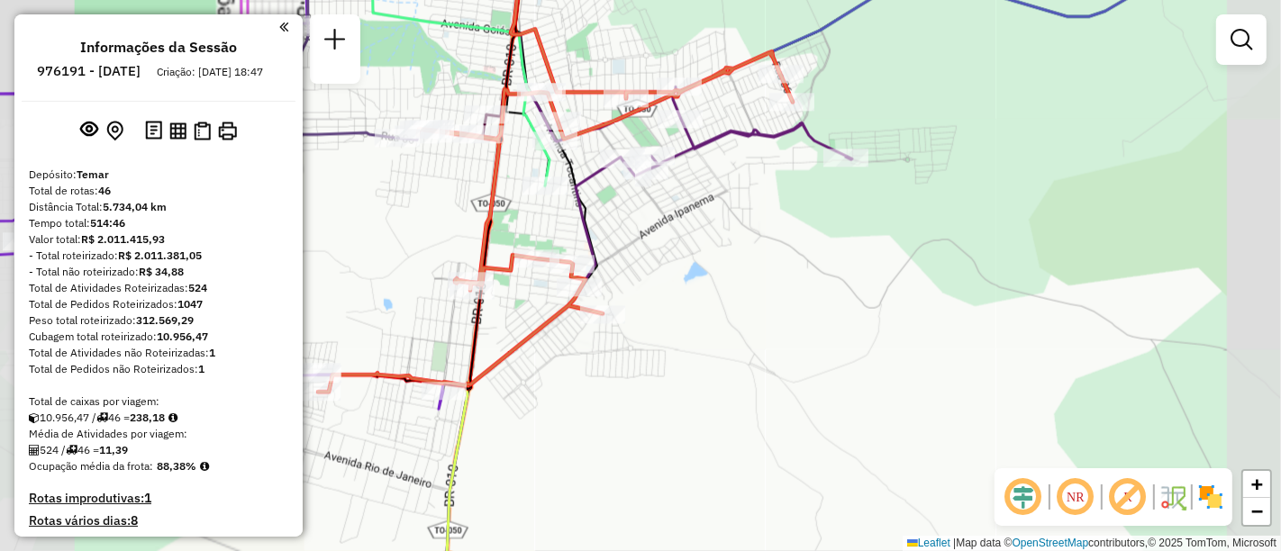
drag, startPoint x: 635, startPoint y: 279, endPoint x: 814, endPoint y: 150, distance: 220.7
click at [814, 150] on div "Rota 44 - Placa NES2772 36957 - WPREMIUM W CAFE Rota 25 - Placa MXF8983 37835 -…" at bounding box center [640, 275] width 1281 height 551
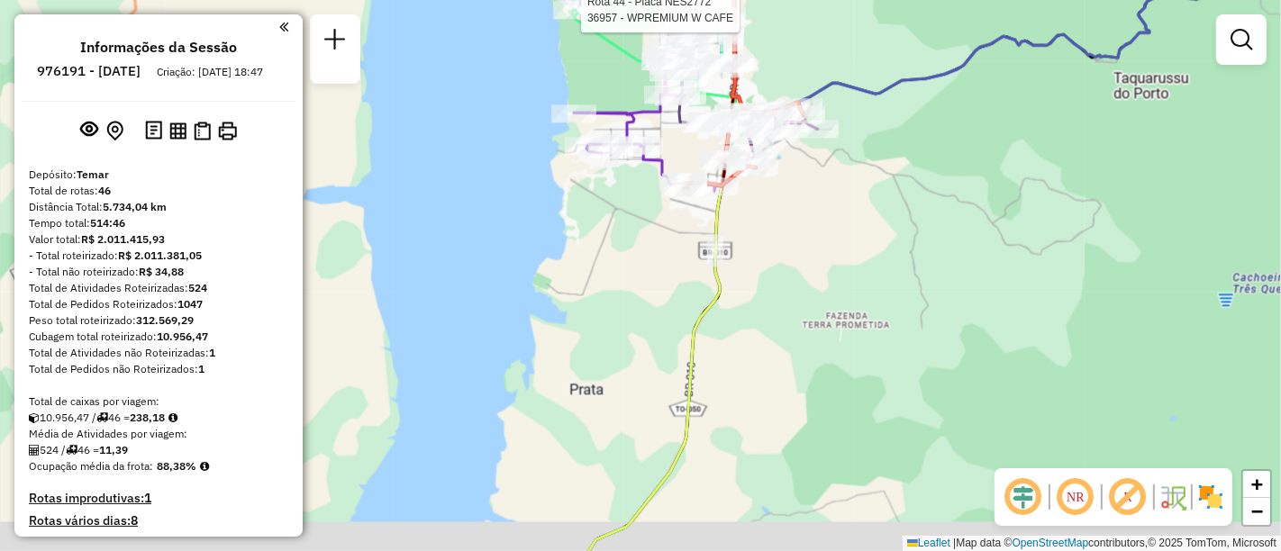
drag, startPoint x: 779, startPoint y: 281, endPoint x: 776, endPoint y: 271, distance: 10.3
click at [776, 271] on div "Rota 44 - Placa NES2772 36957 - WPREMIUM W CAFE Rota 25 - Placa MXF8983 37835 -…" at bounding box center [640, 275] width 1281 height 551
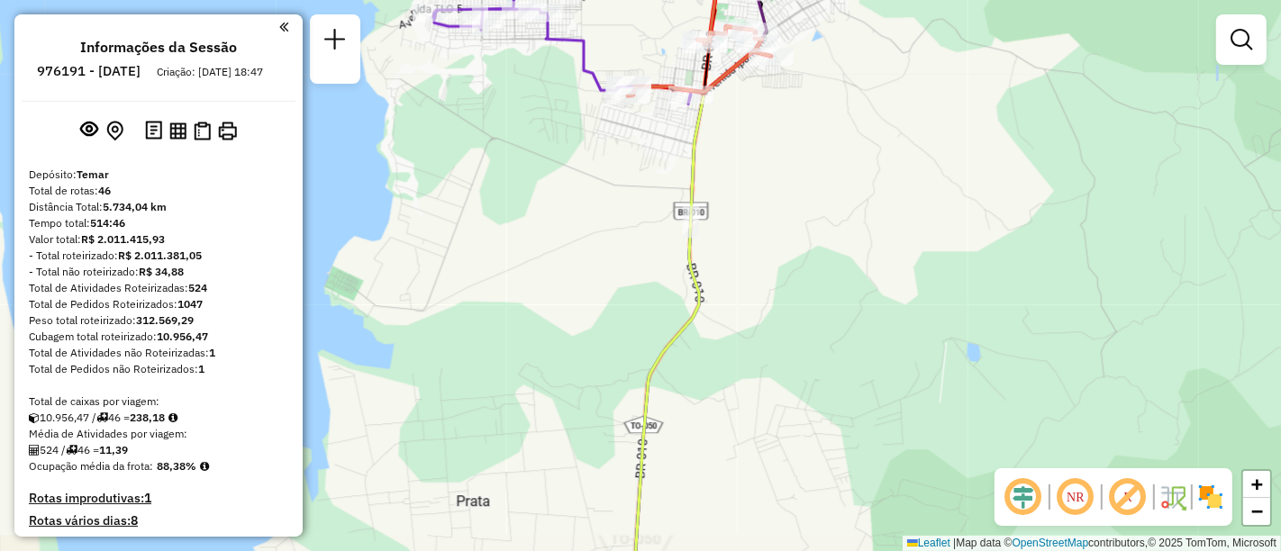
drag, startPoint x: 779, startPoint y: 374, endPoint x: 914, endPoint y: 142, distance: 268.0
click at [914, 142] on div "Rota 44 - Placa NES2772 36957 - WPREMIUM W CAFE Rota 25 - Placa MXF8983 37835 -…" at bounding box center [640, 275] width 1281 height 551
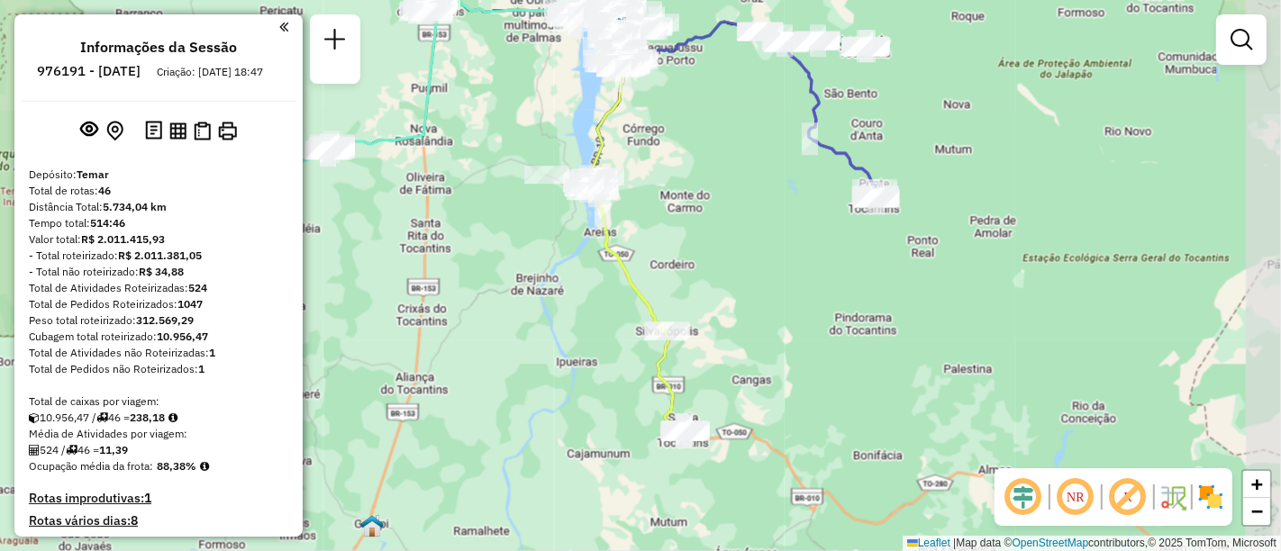
drag, startPoint x: 922, startPoint y: 253, endPoint x: 704, endPoint y: 166, distance: 234.8
click at [704, 166] on div "Janela de atendimento Grade de atendimento Capacidade Transportadoras Veículos …" at bounding box center [640, 275] width 1281 height 551
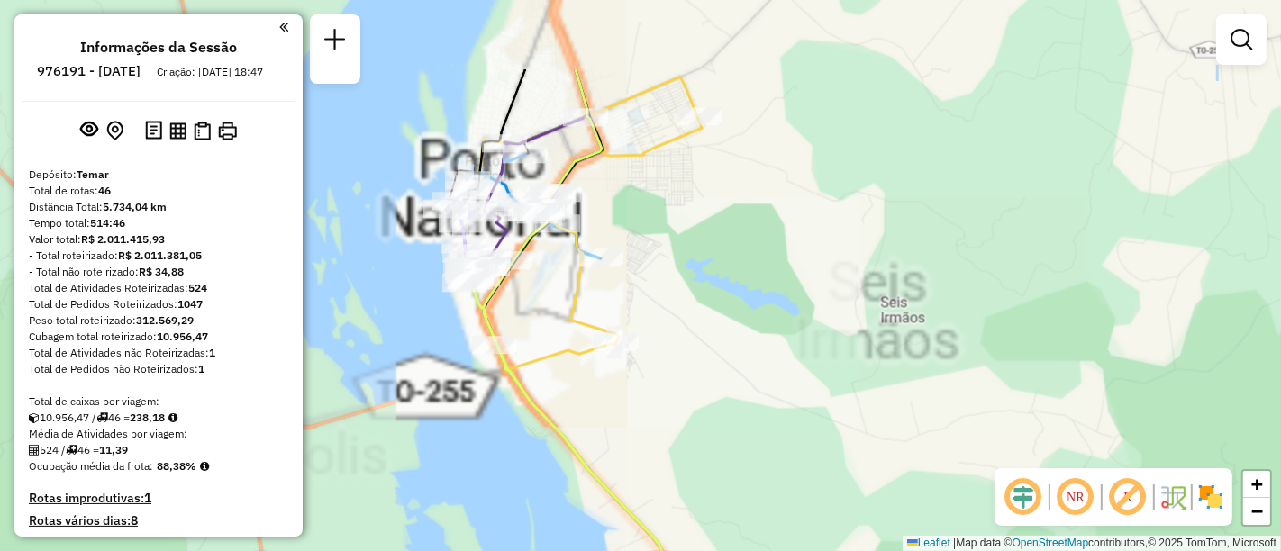
drag, startPoint x: 676, startPoint y: 200, endPoint x: 716, endPoint y: 252, distance: 65.6
click at [716, 252] on div "Janela de atendimento Grade de atendimento Capacidade Transportadoras Veículos …" at bounding box center [640, 275] width 1281 height 551
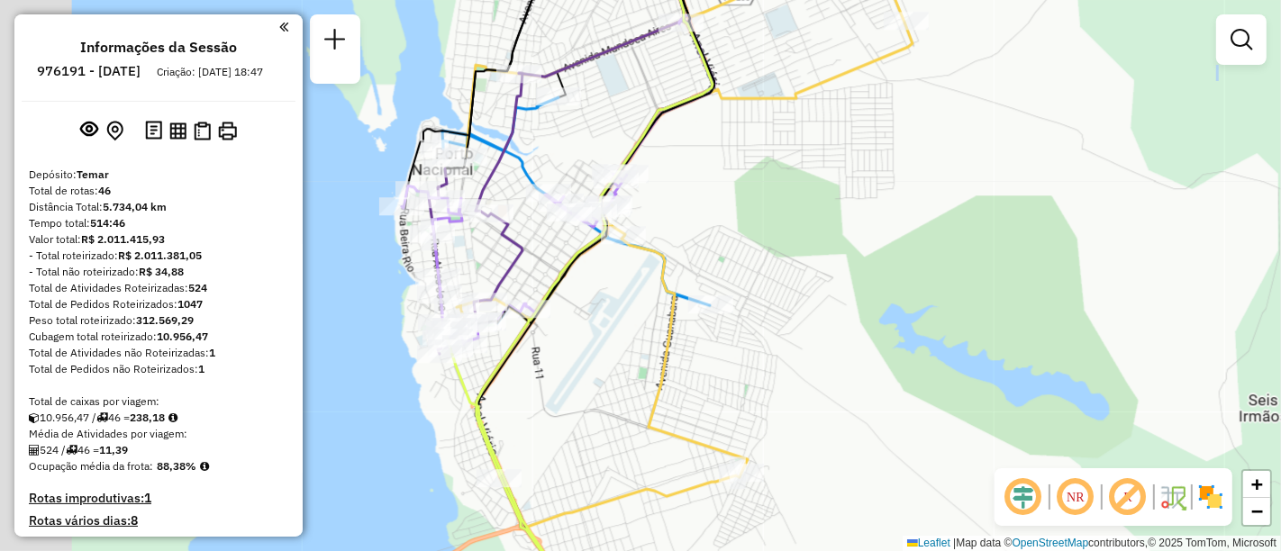
drag, startPoint x: 639, startPoint y: 198, endPoint x: 841, endPoint y: 243, distance: 207.6
click at [841, 243] on div "Janela de atendimento Grade de atendimento Capacidade Transportadoras Veículos …" at bounding box center [640, 275] width 1281 height 551
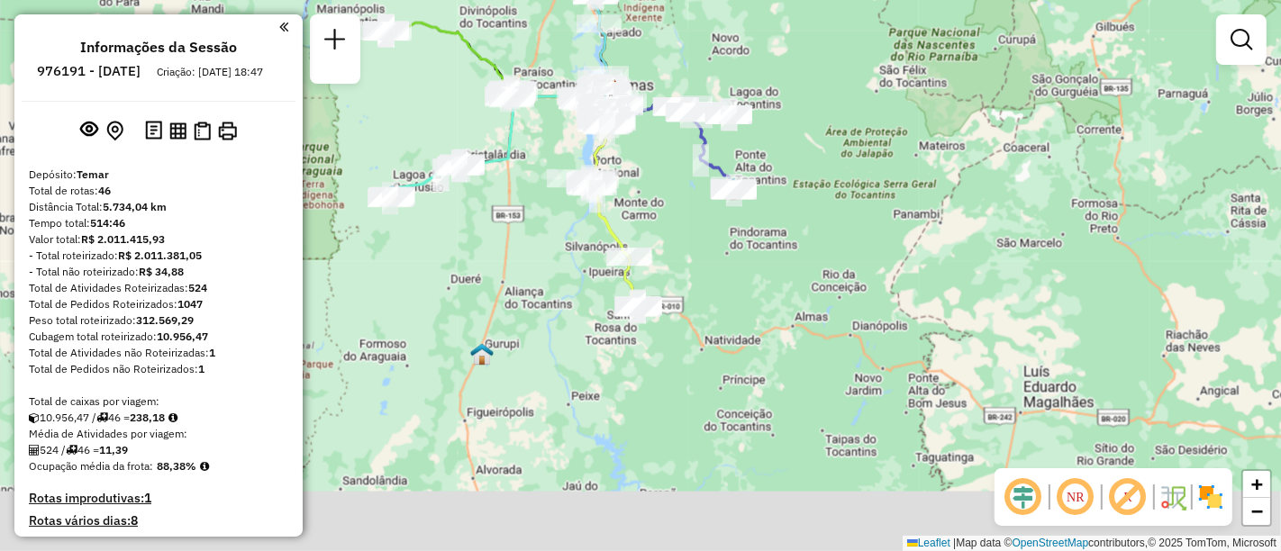
drag, startPoint x: 854, startPoint y: 249, endPoint x: 816, endPoint y: 168, distance: 89.5
click at [816, 168] on div "Janela de atendimento Grade de atendimento Capacidade Transportadoras Veículos …" at bounding box center [640, 275] width 1281 height 551
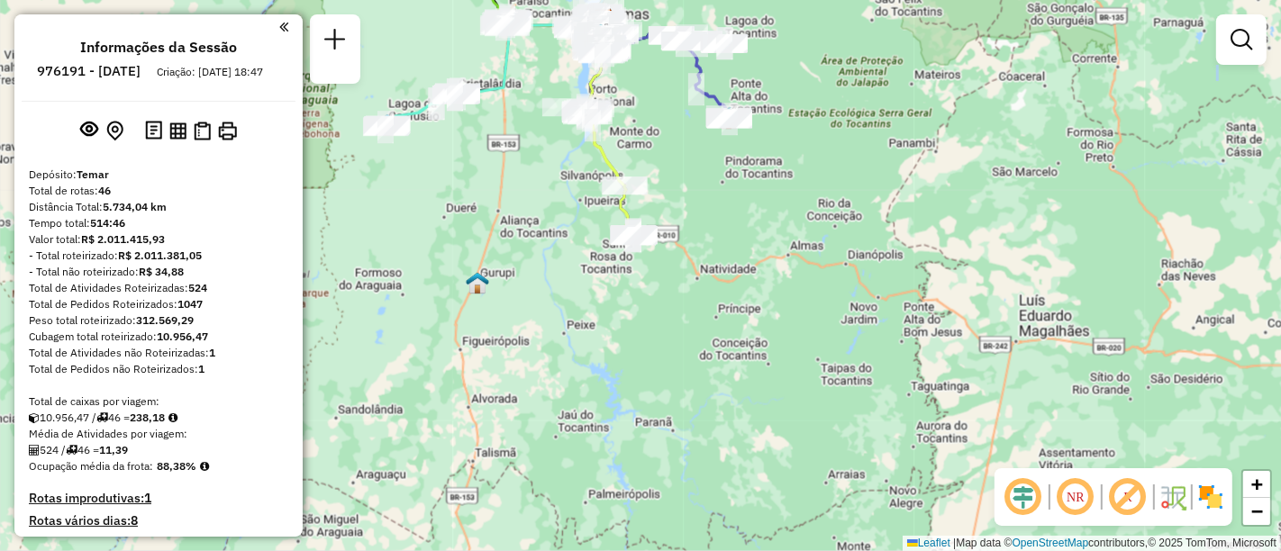
drag, startPoint x: 681, startPoint y: 250, endPoint x: 787, endPoint y: 172, distance: 132.1
click at [787, 172] on div "Janela de atendimento Grade de atendimento Capacidade Transportadoras Veículos …" at bounding box center [640, 275] width 1281 height 551
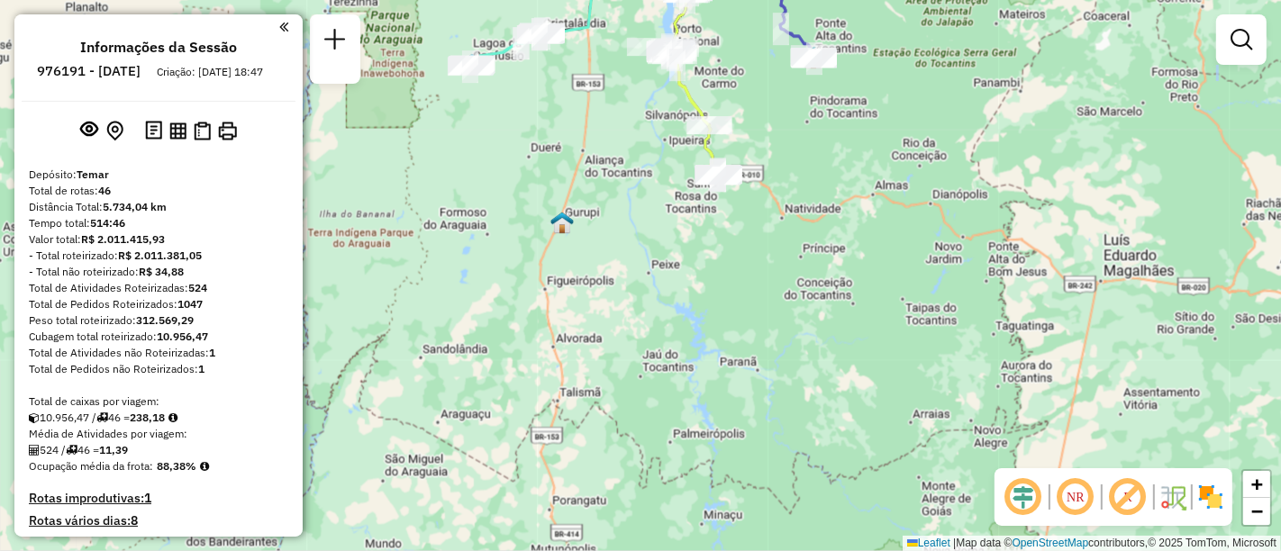
click at [562, 227] on img at bounding box center [561, 222] width 23 height 23
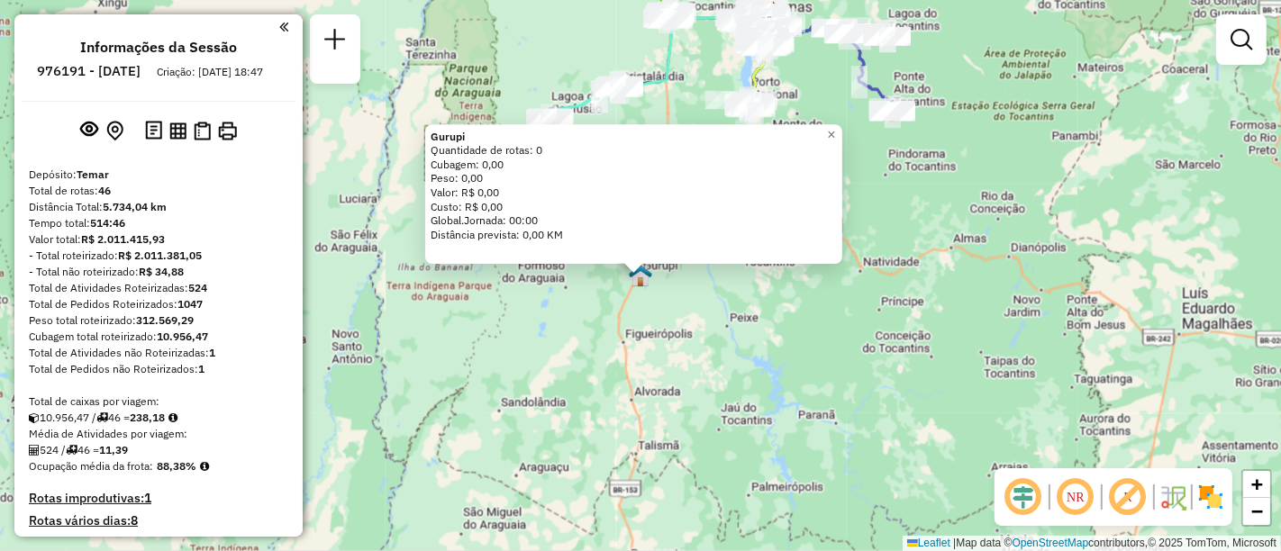
click at [732, 368] on div "Gurupi Quantidade de rotas: 0 Cubagem: 0,00 Peso: 0,00 Valor: R$ 0,00 Custo: R$…" at bounding box center [640, 275] width 1281 height 551
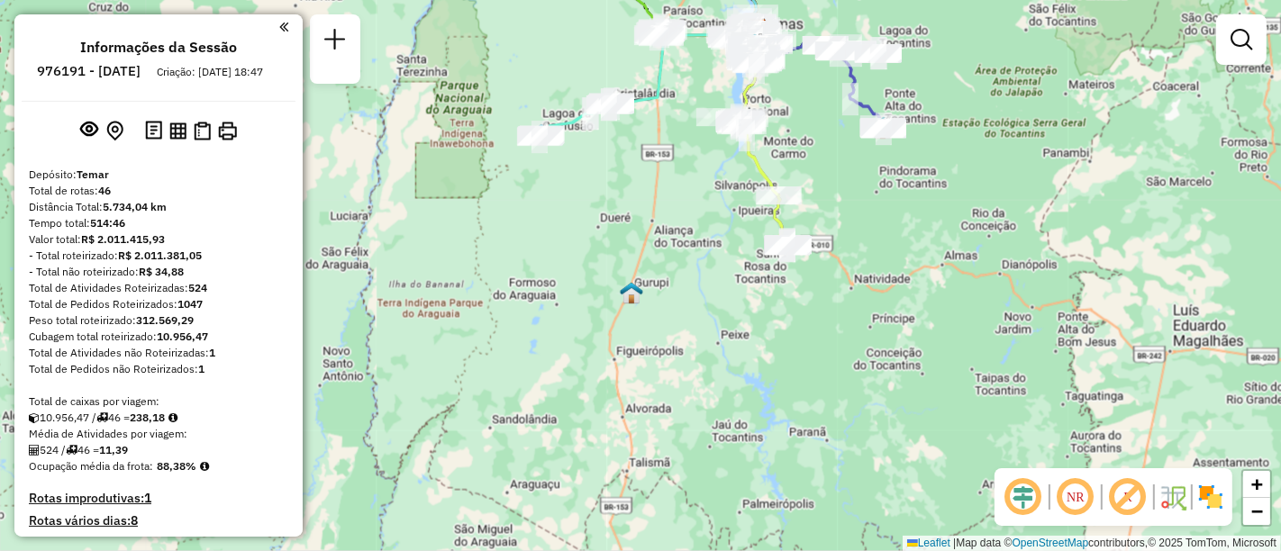
drag
click at [767, 317] on div "Janela de atendimento Grade de atendimento Capacidade Transportadoras Veículos …" at bounding box center [640, 275] width 1281 height 551
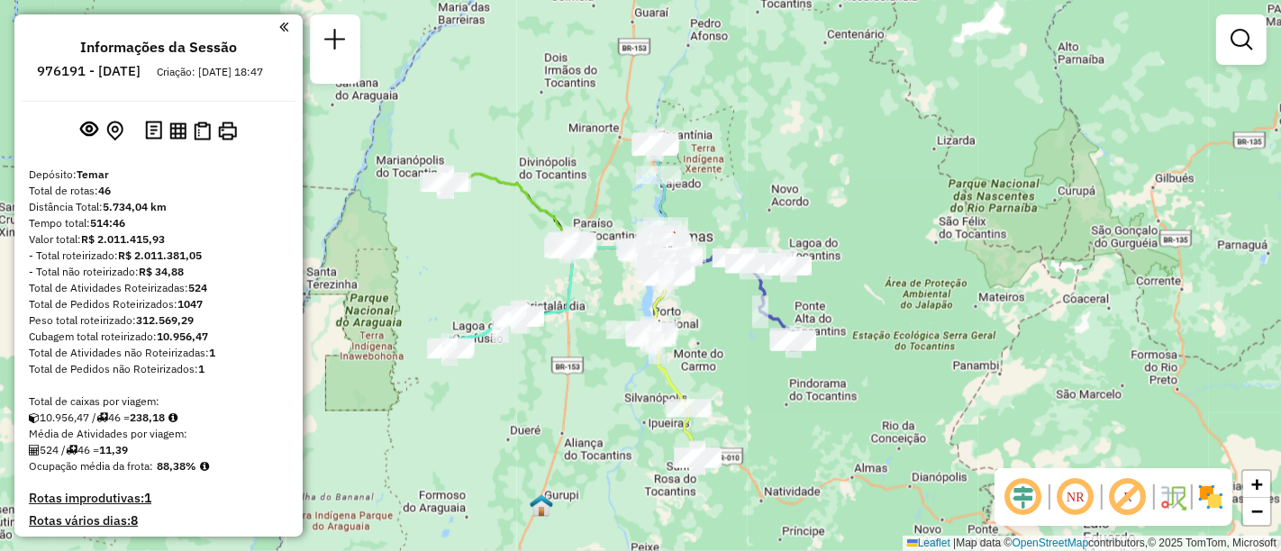
click at [718, 388] on div "Janela de atendimento Grade de atendimento Capacidade Transportadoras Veículos …" at bounding box center [640, 275] width 1281 height 551
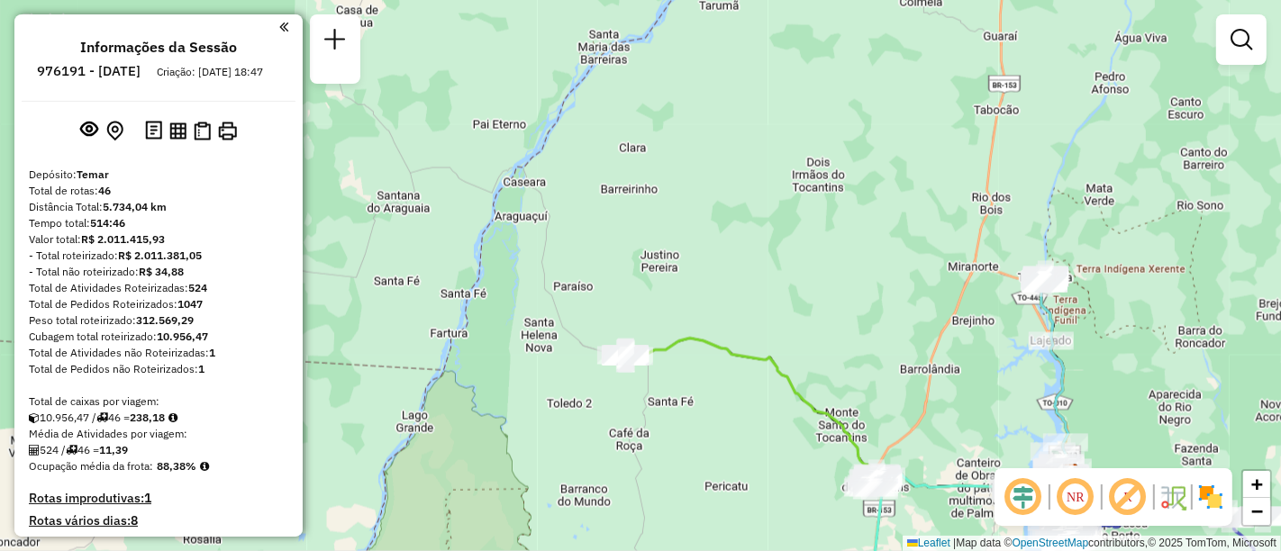
click at [595, 286] on div "Janela de atendimento Grade de atendimento Capacidade Transportadoras Veículos …" at bounding box center [640, 275] width 1281 height 551
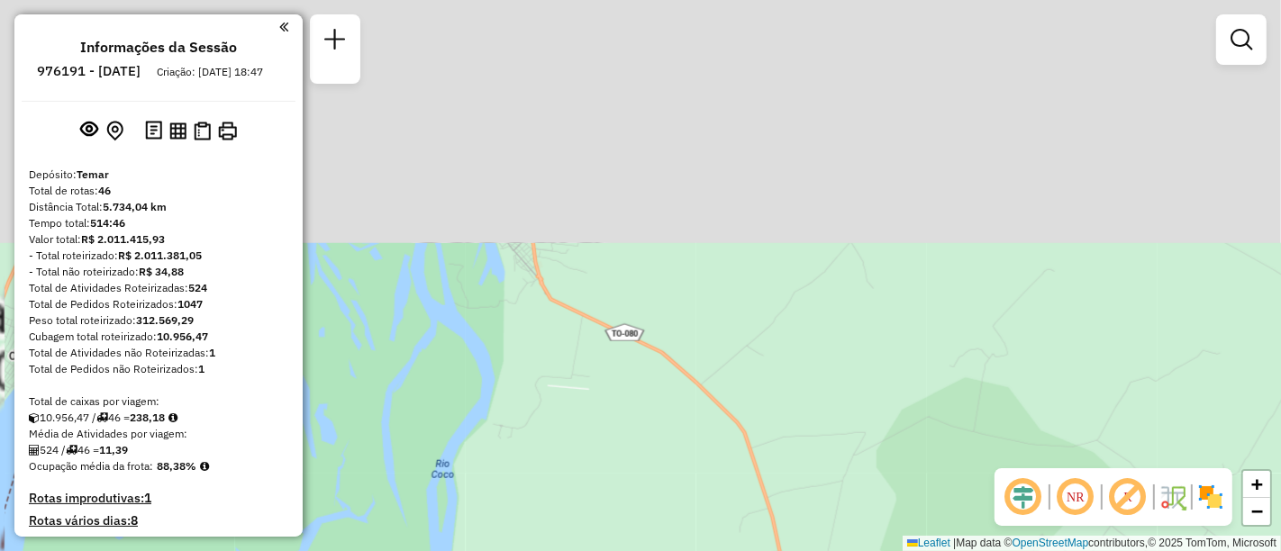
click at [647, 411] on div "Janela de atendimento Grade de atendimento Capacidade Transportadoras Veículos …" at bounding box center [640, 275] width 1281 height 551
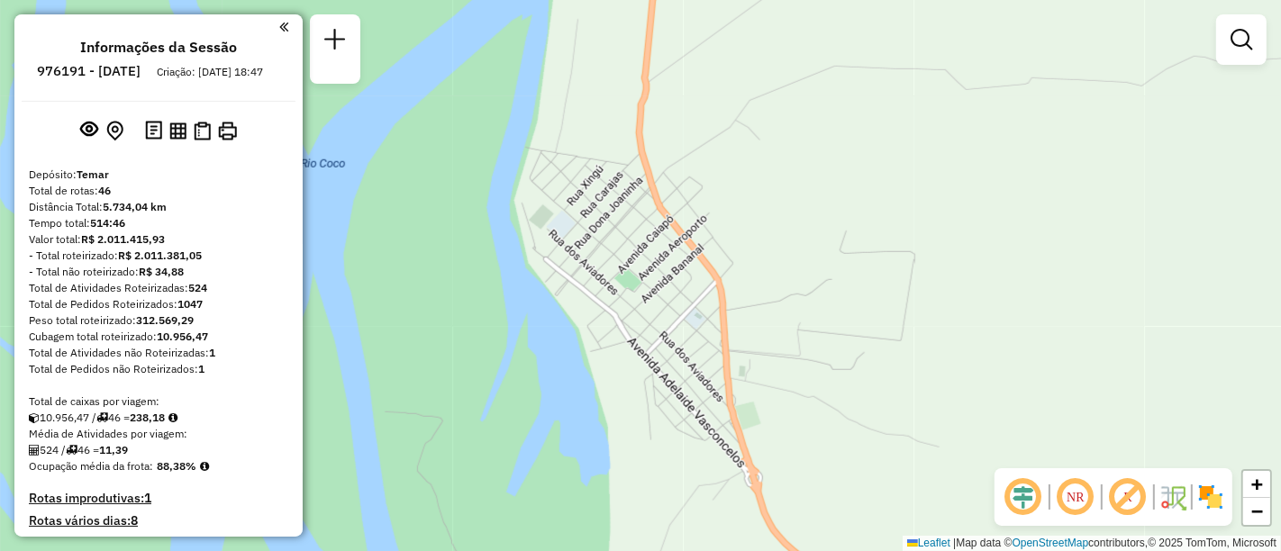
click at [691, 338] on div "Janela de atendimento Grade de atendimento Capacidade Transportadoras Veículos …" at bounding box center [640, 275] width 1281 height 551
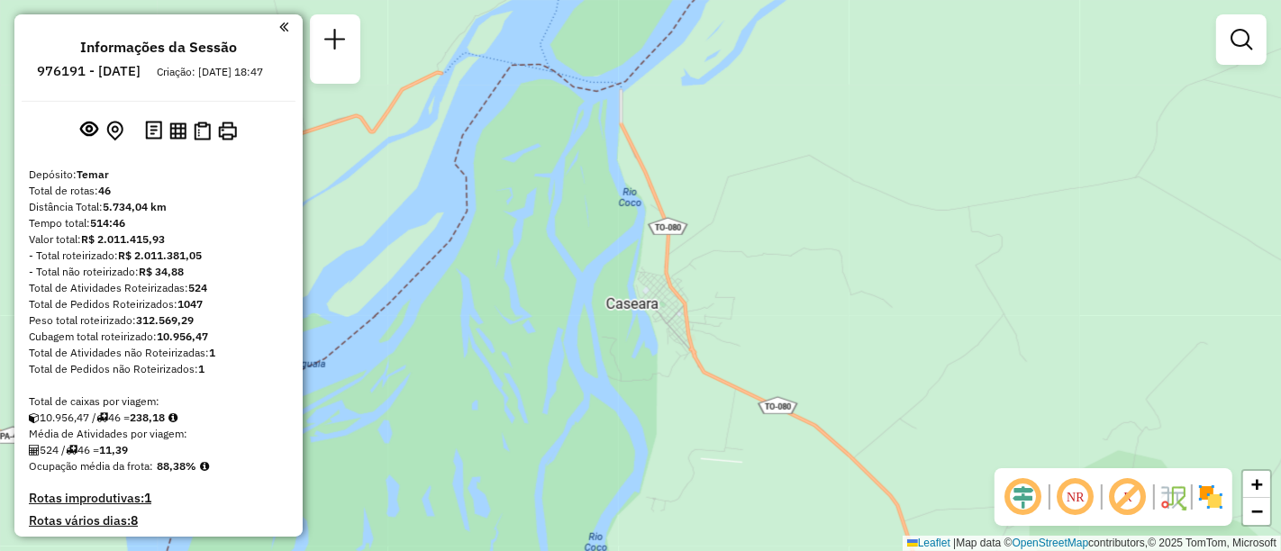
drag, startPoint x: 876, startPoint y: 289, endPoint x: 707, endPoint y: 367, distance: 185.4
click at [707, 367] on div "Janela de atendimento Grade de atendimento Capacidade Transportadoras Veículos …" at bounding box center [640, 275] width 1281 height 551
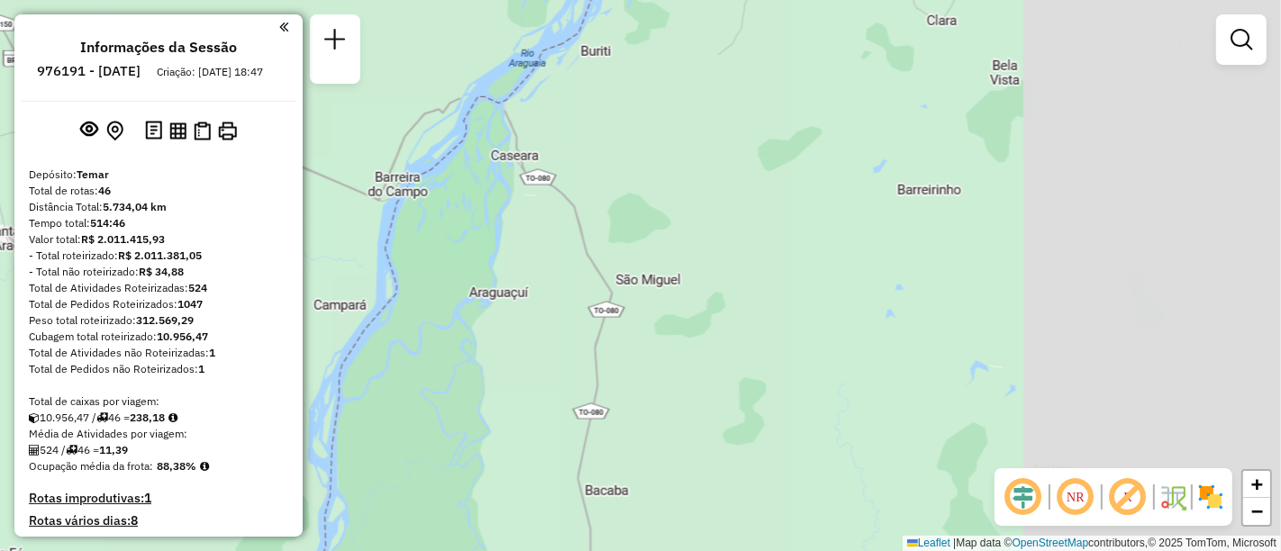
drag, startPoint x: 947, startPoint y: 310, endPoint x: 628, endPoint y: 240, distance: 326.3
click at [628, 240] on div "Janela de atendimento Grade de atendimento Capacidade Transportadoras Veículos …" at bounding box center [640, 275] width 1281 height 551
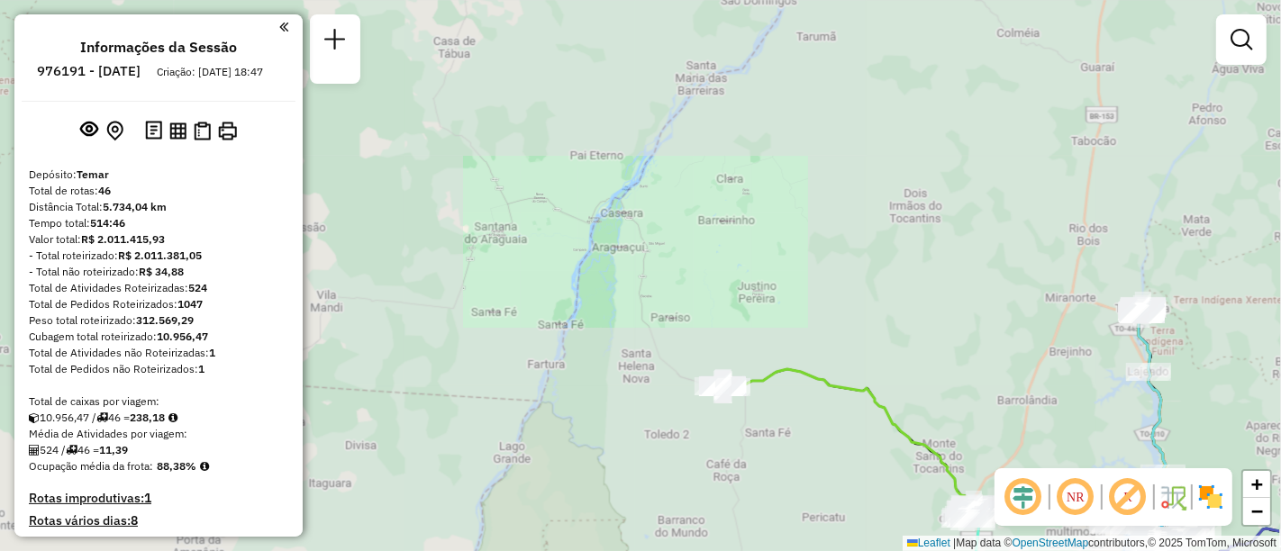
drag, startPoint x: 795, startPoint y: 375, endPoint x: 758, endPoint y: 221, distance: 158.6
click at [711, 141] on div "Janela de atendimento Grade de atendimento Capacidade Transportadoras Veículos …" at bounding box center [640, 275] width 1281 height 551
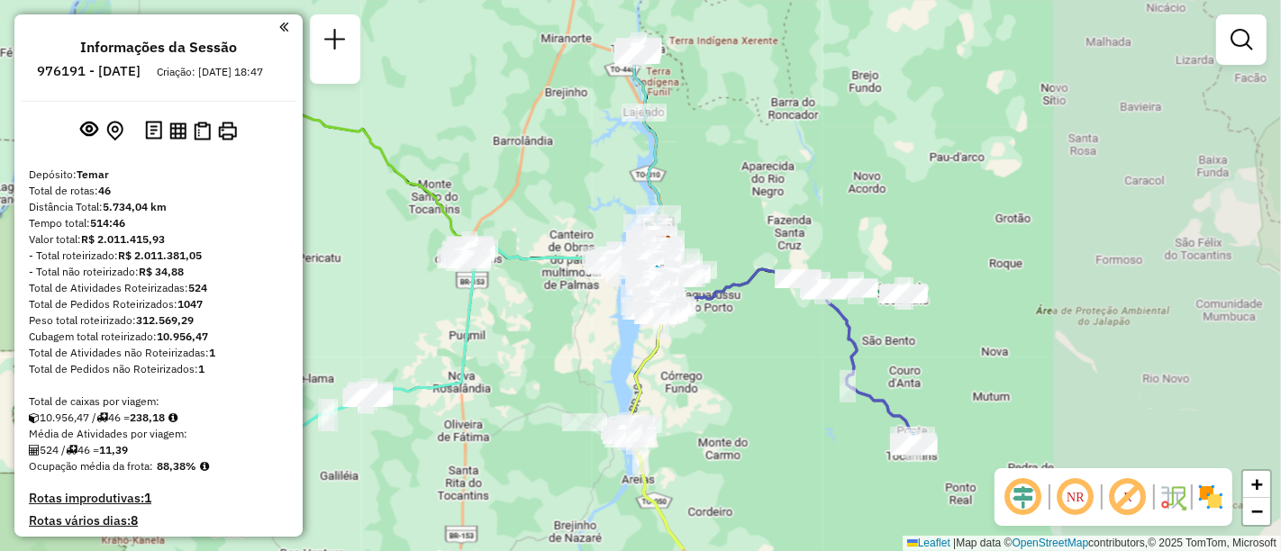
drag, startPoint x: 794, startPoint y: 252, endPoint x: 396, endPoint y: 218, distance: 398.7
click at [396, 218] on div "Janela de atendimento Grade de atendimento Capacidade Transportadoras Veículos …" at bounding box center [640, 275] width 1281 height 551
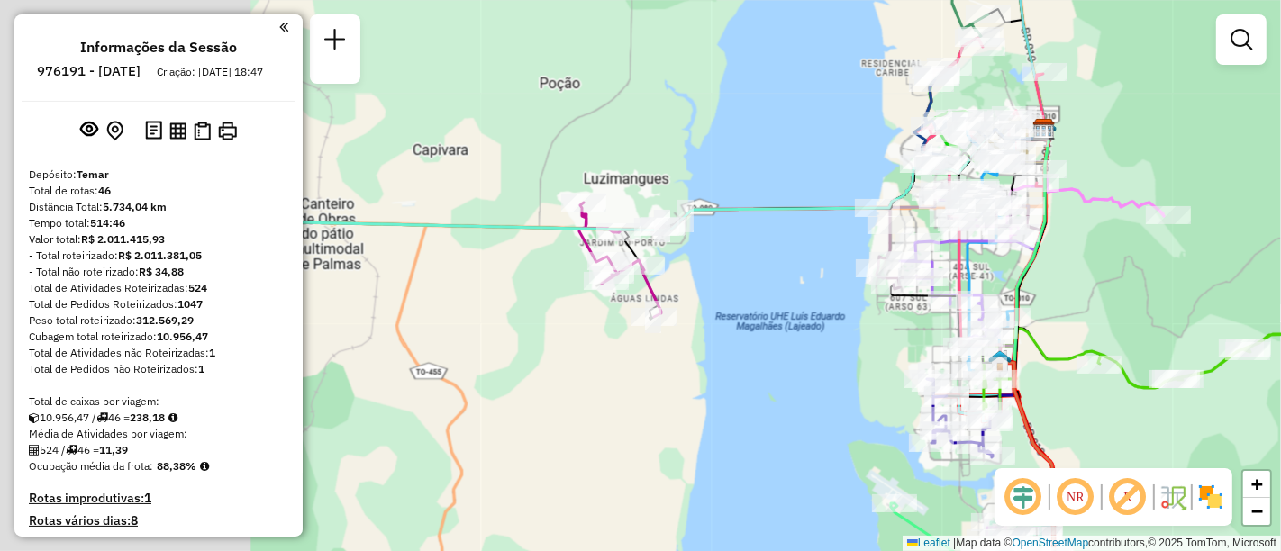
drag, startPoint x: 526, startPoint y: 250, endPoint x: 889, endPoint y: 282, distance: 364.4
click at [902, 277] on div "Janela de atendimento Grade de atendimento Capacidade Transportadoras Veículos …" at bounding box center [640, 275] width 1281 height 551
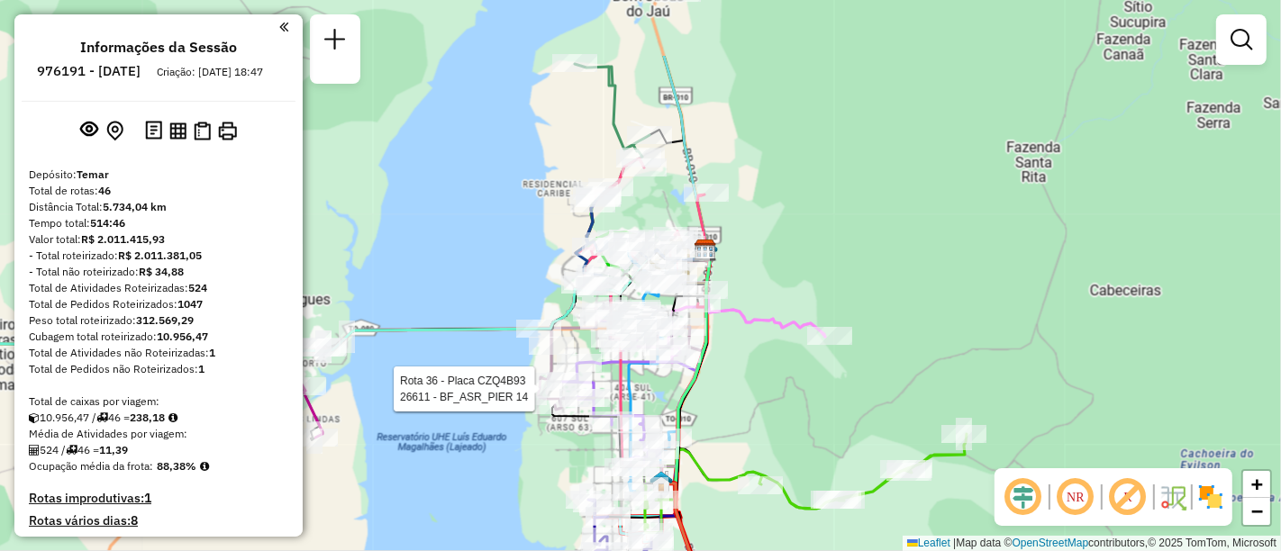
drag, startPoint x: 703, startPoint y: 314, endPoint x: 435, endPoint y: 356, distance: 270.7
click at [435, 356] on div "Rota 36 - Placa CZQ4B93 26611 - BF_ASR_PIER 14 Rota 36 - Placa CZQ4B93 26611 - …" at bounding box center [640, 275] width 1281 height 551
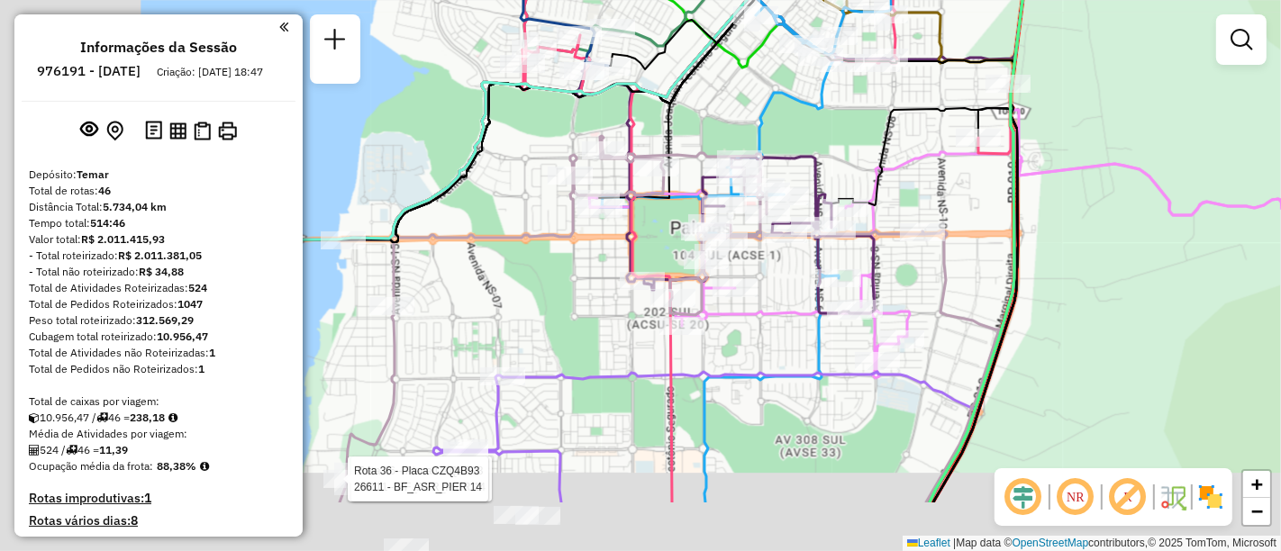
drag, startPoint x: 707, startPoint y: 397, endPoint x: 940, endPoint y: 289, distance: 257.1
click at [940, 289] on icon at bounding box center [960, 367] width 77 height 272
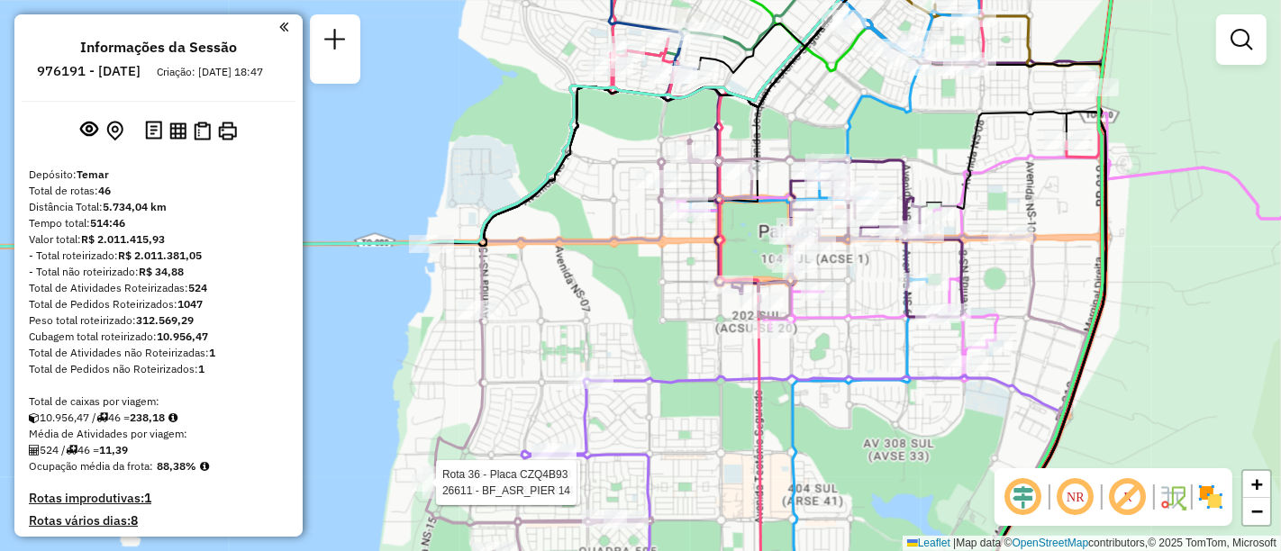
drag, startPoint x: 527, startPoint y: 284, endPoint x: 613, endPoint y: 290, distance: 85.8
click at [613, 290] on div "Rota 36 - Placa CZQ4B93 26611 - BF_ASR_PIER 14 Rota 36 - Placa CZQ4B93 26611 - …" at bounding box center [640, 275] width 1281 height 551
click at [158, 141] on img at bounding box center [153, 131] width 17 height 21
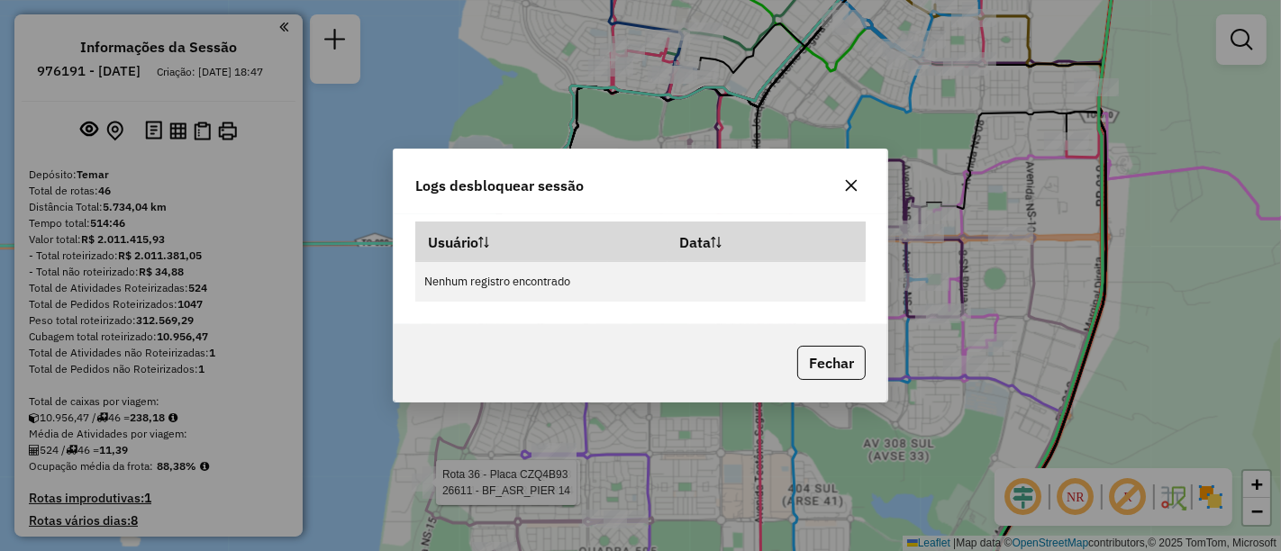
click at [851, 187] on icon "button" at bounding box center [852, 186] width 12 height 12
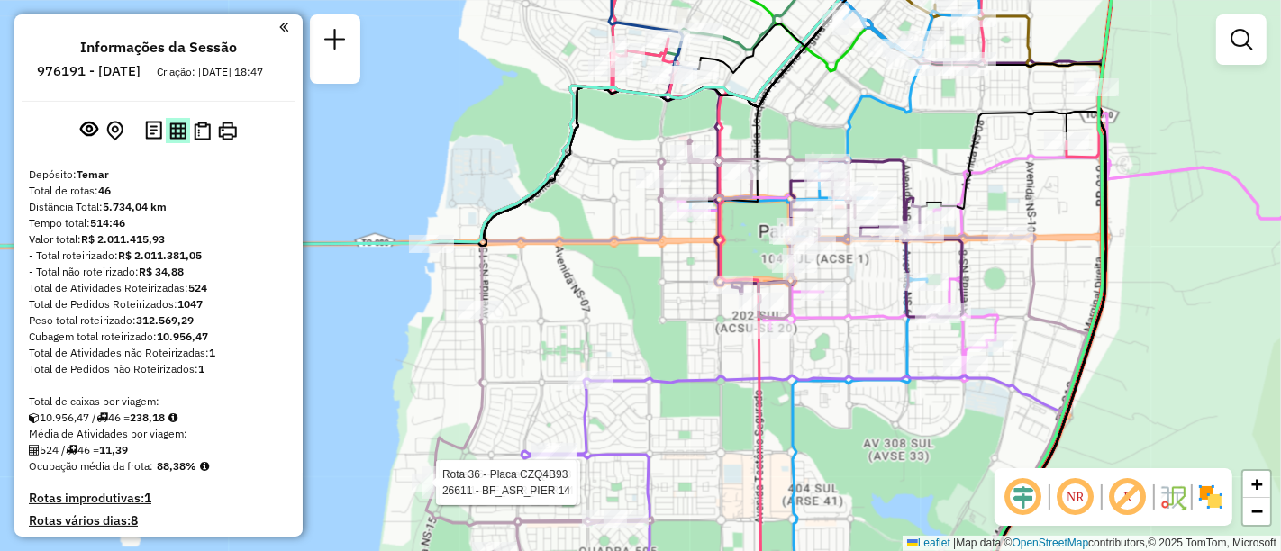
click at [181, 139] on img at bounding box center [177, 131] width 17 height 17
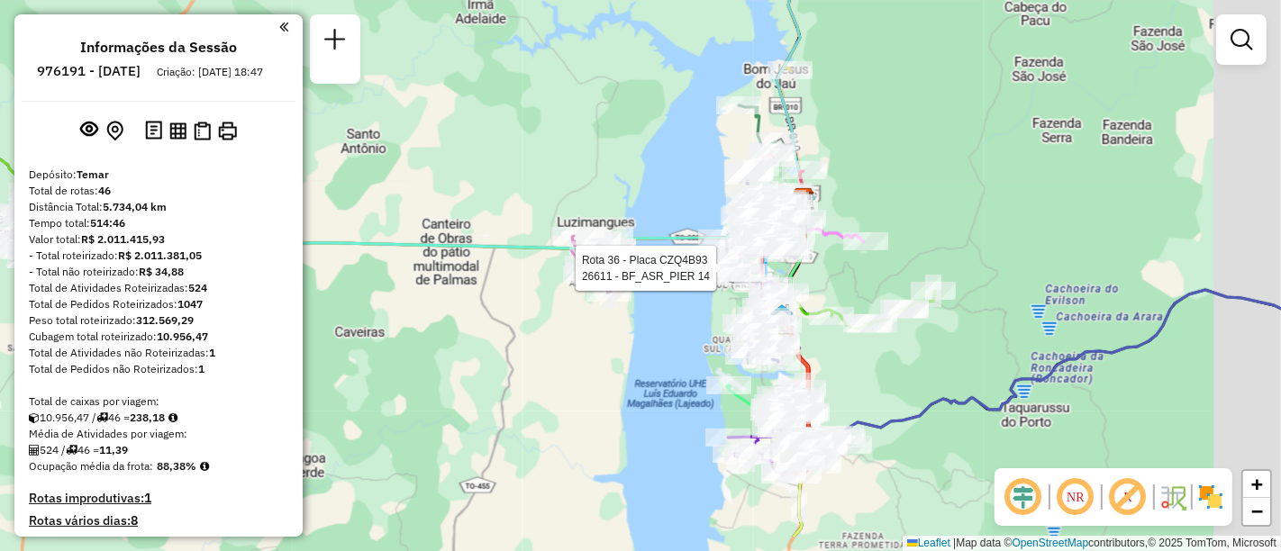
drag, startPoint x: 752, startPoint y: 262, endPoint x: 635, endPoint y: 180, distance: 142.9
click at [635, 180] on div "Rota 36 - Placa CZQ4B93 26611 - BF_ASR_PIER 14 Rota 36 - Placa CZQ4B93 26611 - …" at bounding box center [640, 275] width 1281 height 551
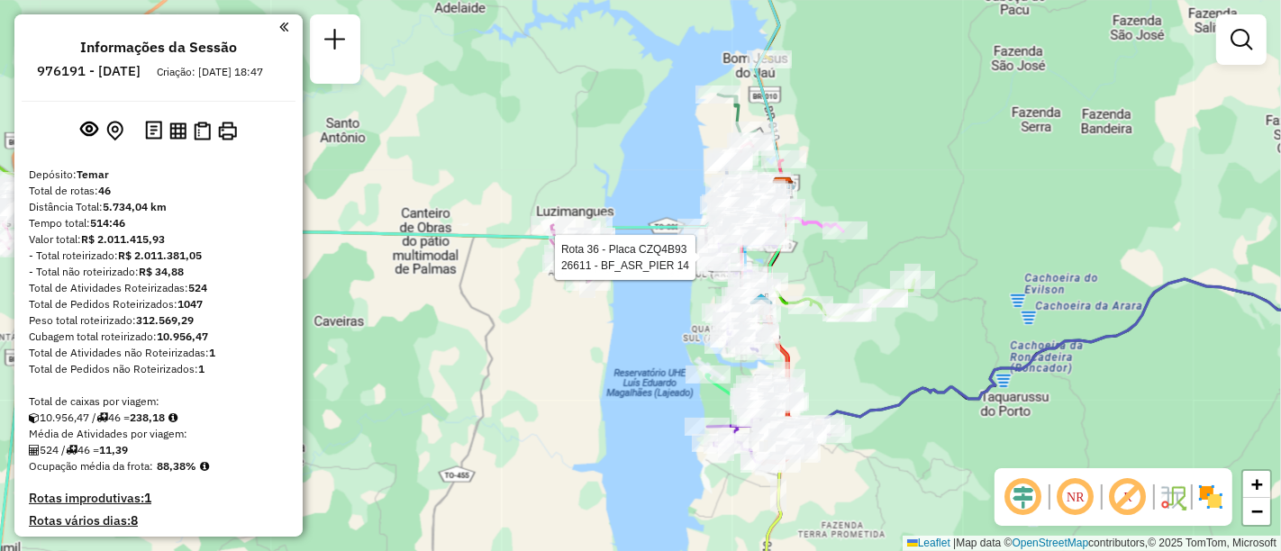
click at [892, 168] on div "Rota 36 - Placa CZQ4B93 26611 - BF_ASR_PIER 14 Rota 36 - Placa CZQ4B93 26611 - …" at bounding box center [640, 275] width 1281 height 551
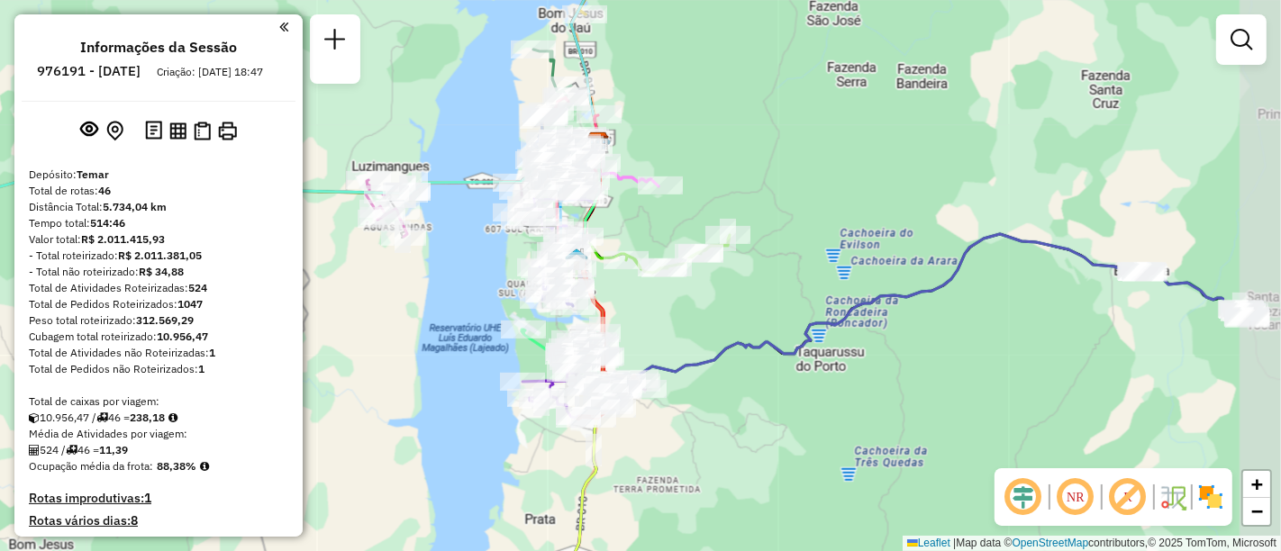
drag, startPoint x: 1039, startPoint y: 239, endPoint x: 854, endPoint y: 194, distance: 190.1
click at [854, 194] on div "Janela de atendimento Grade de atendimento Capacidade Transportadoras Veículos …" at bounding box center [640, 275] width 1281 height 551
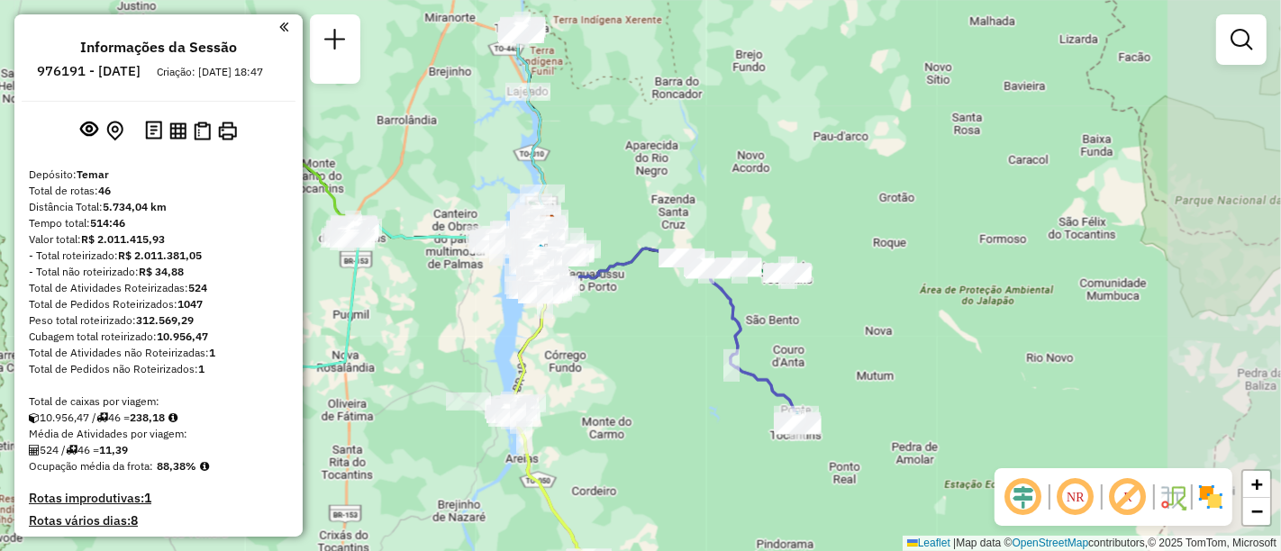
drag, startPoint x: 867, startPoint y: 361, endPoint x: 680, endPoint y: 320, distance: 191.0
click at [680, 320] on div "Janela de atendimento Grade de atendimento Capacidade Transportadoras Veículos …" at bounding box center [640, 275] width 1281 height 551
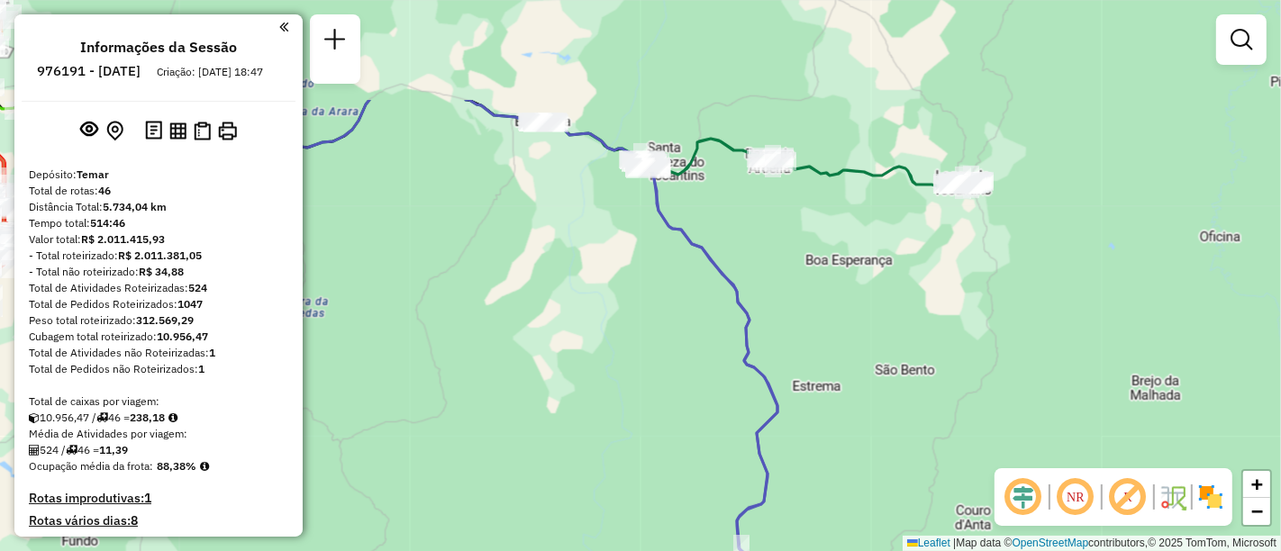
drag, startPoint x: 577, startPoint y: 260, endPoint x: 646, endPoint y: 415, distance: 169.4
click at [646, 415] on div "Janela de atendimento Grade de atendimento Capacidade Transportadoras Veículos …" at bounding box center [640, 275] width 1281 height 551
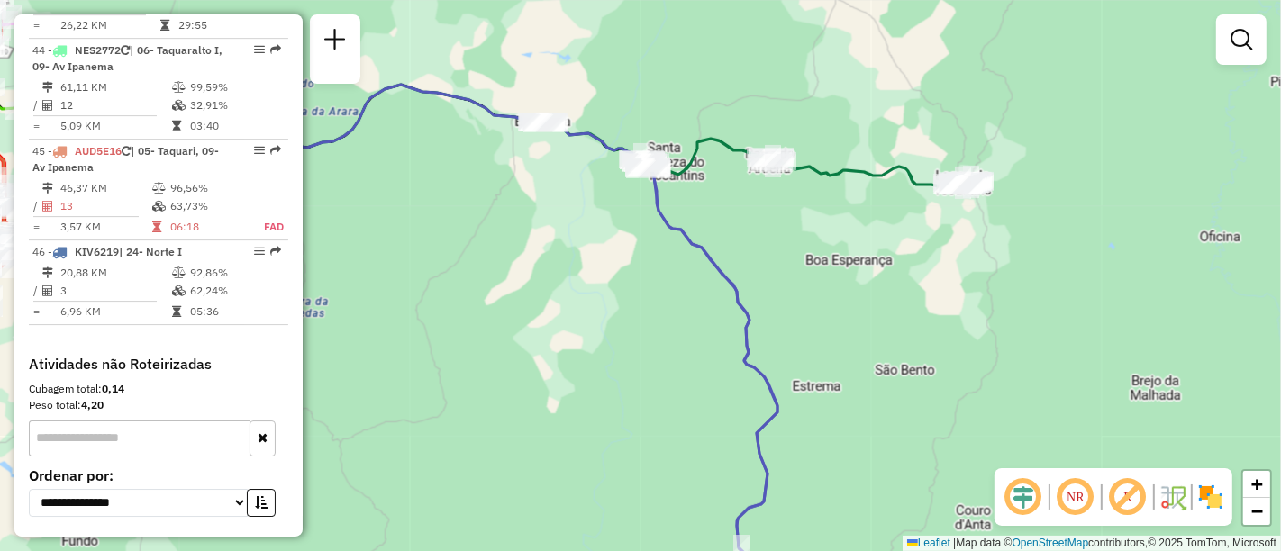
scroll to position [5110, 0]
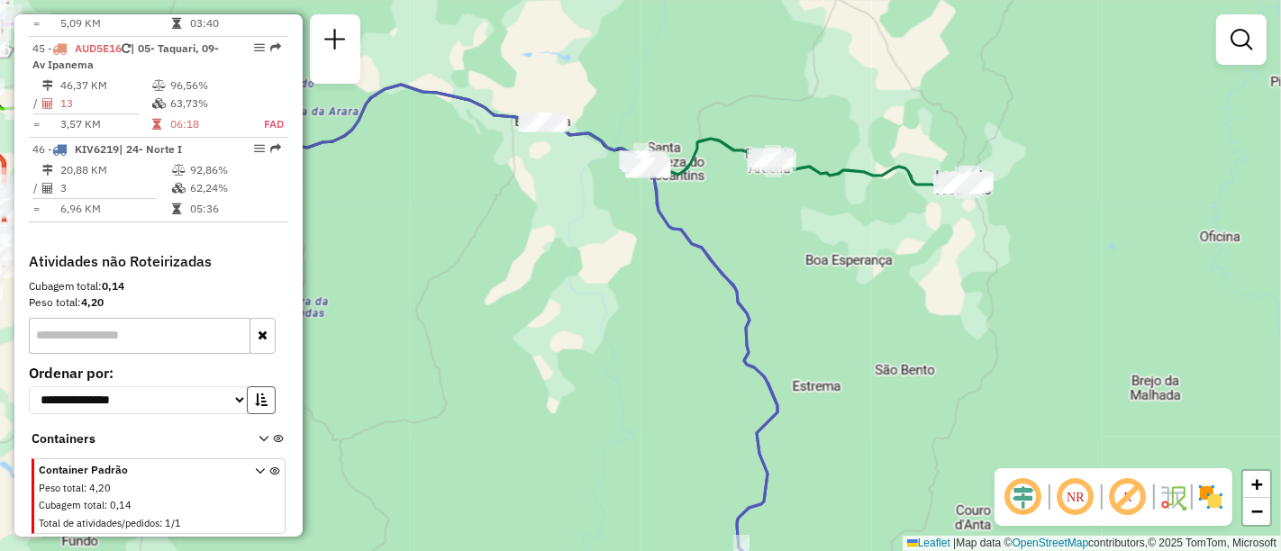
click at [260, 404] on icon "button" at bounding box center [261, 400] width 13 height 13
click at [255, 471] on icon at bounding box center [260, 501] width 10 height 68
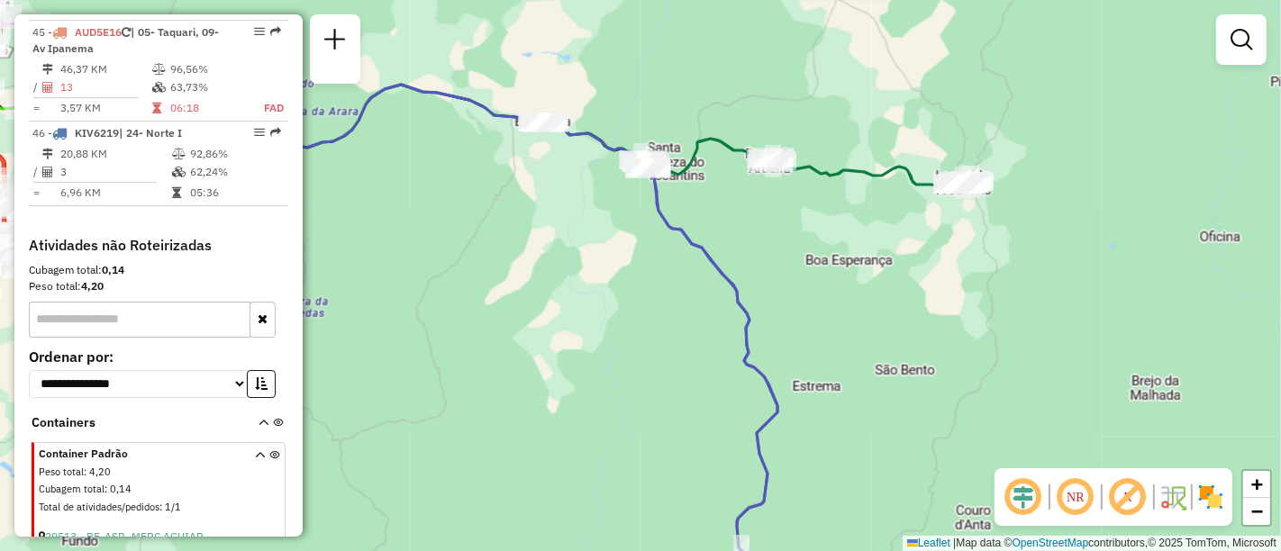
click at [255, 471] on icon at bounding box center [260, 484] width 10 height 68
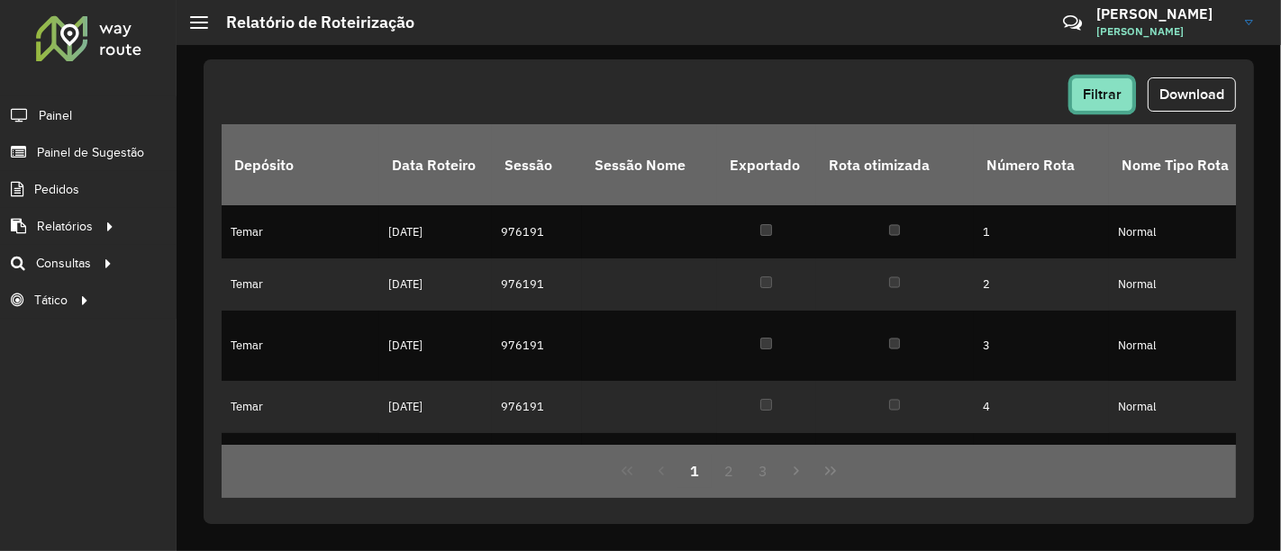
click at [1114, 89] on span "Filtrar" at bounding box center [1102, 93] width 39 height 15
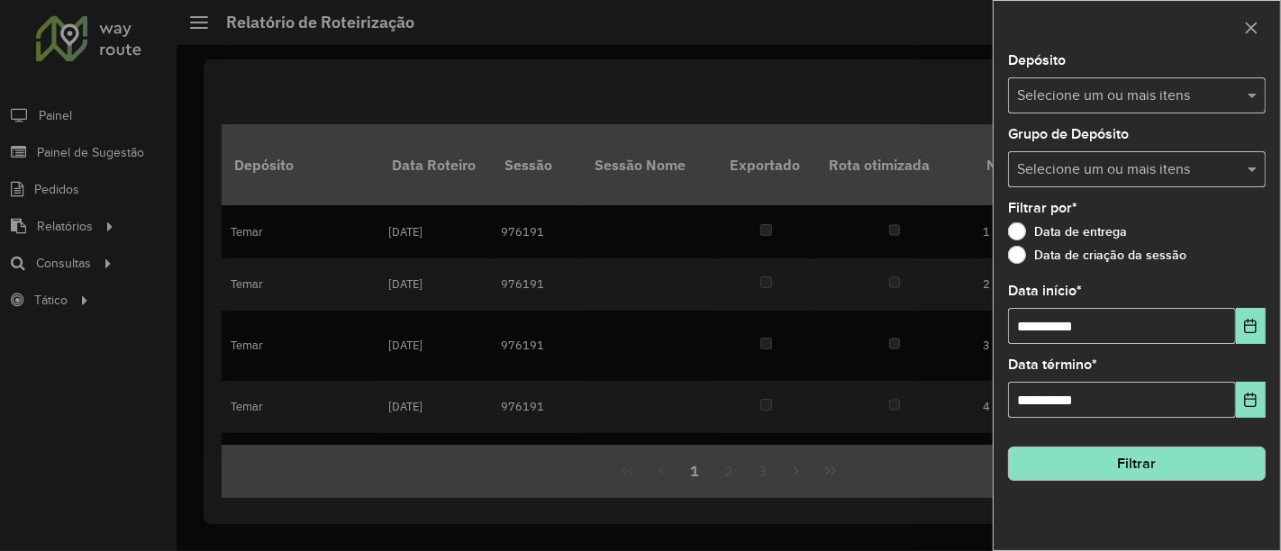
click at [808, 141] on div at bounding box center [640, 275] width 1281 height 551
